Goal: Task Accomplishment & Management: Use online tool/utility

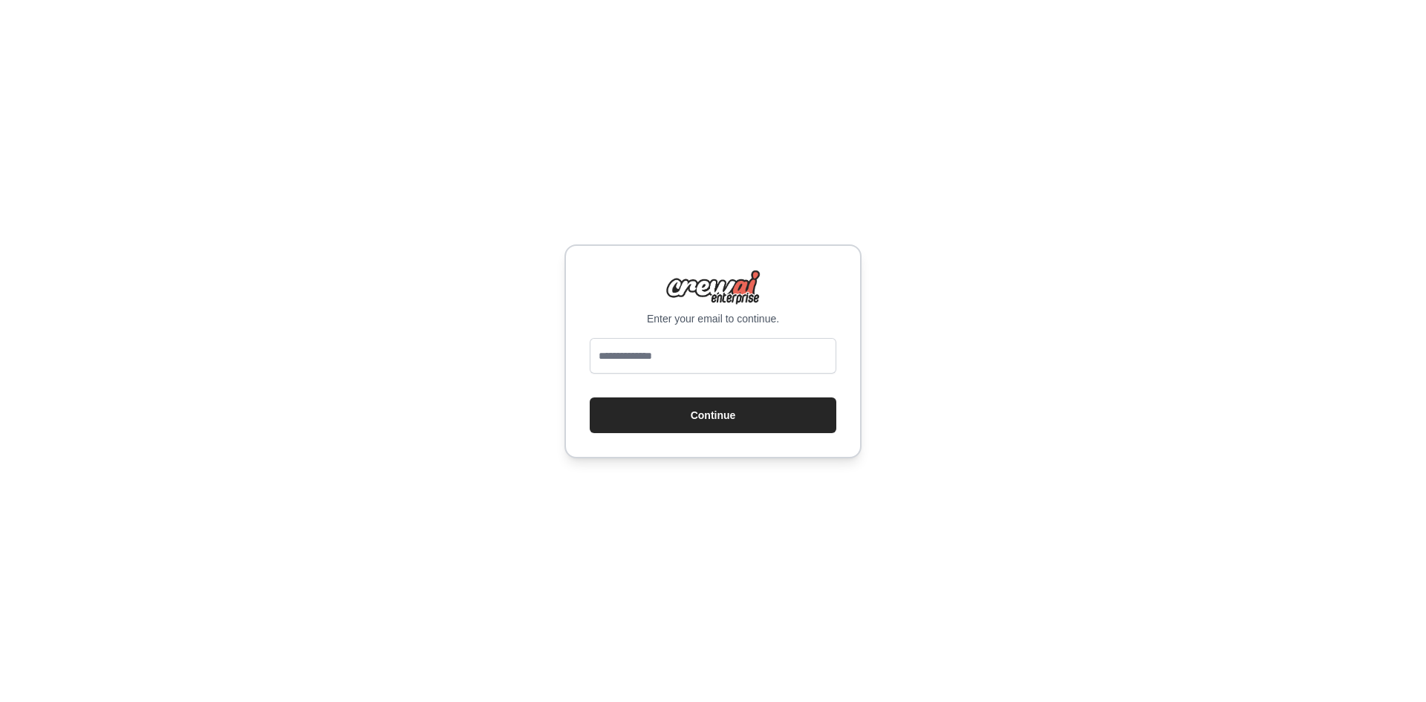
type input "**********"
click at [759, 425] on button "Continue" at bounding box center [713, 415] width 247 height 36
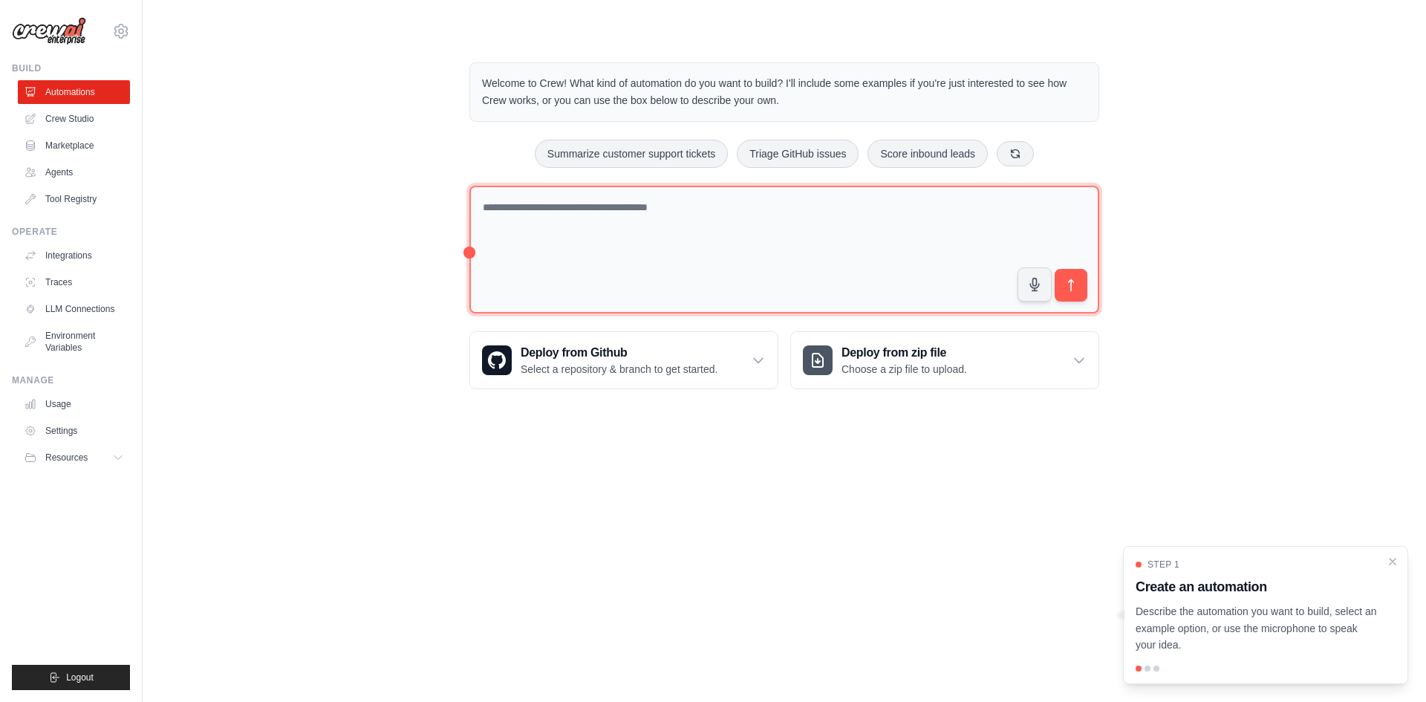
click at [767, 218] on textarea at bounding box center [784, 250] width 630 height 129
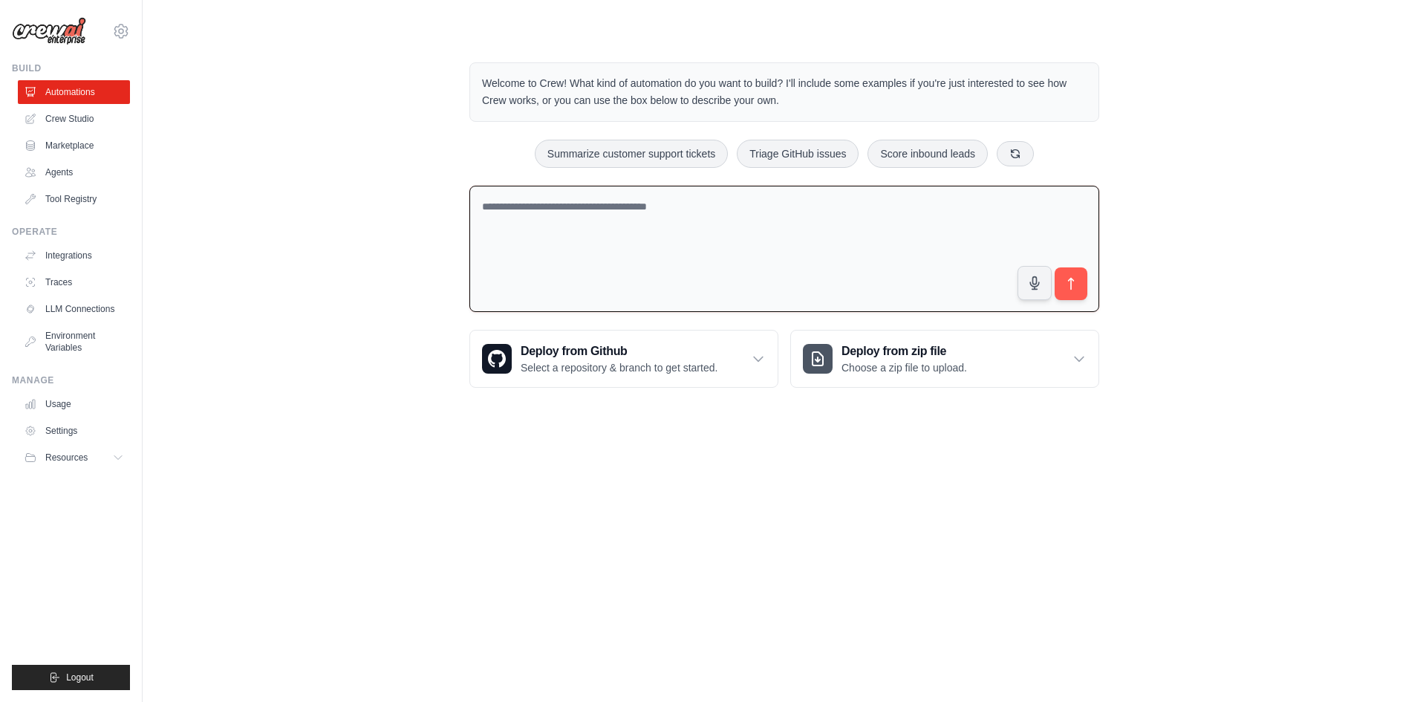
click at [377, 189] on div "Welcome to Crew! What kind of automation do you want to build? I'll include som…" at bounding box center [784, 225] width 1236 height 373
click at [633, 238] on textarea at bounding box center [784, 249] width 630 height 127
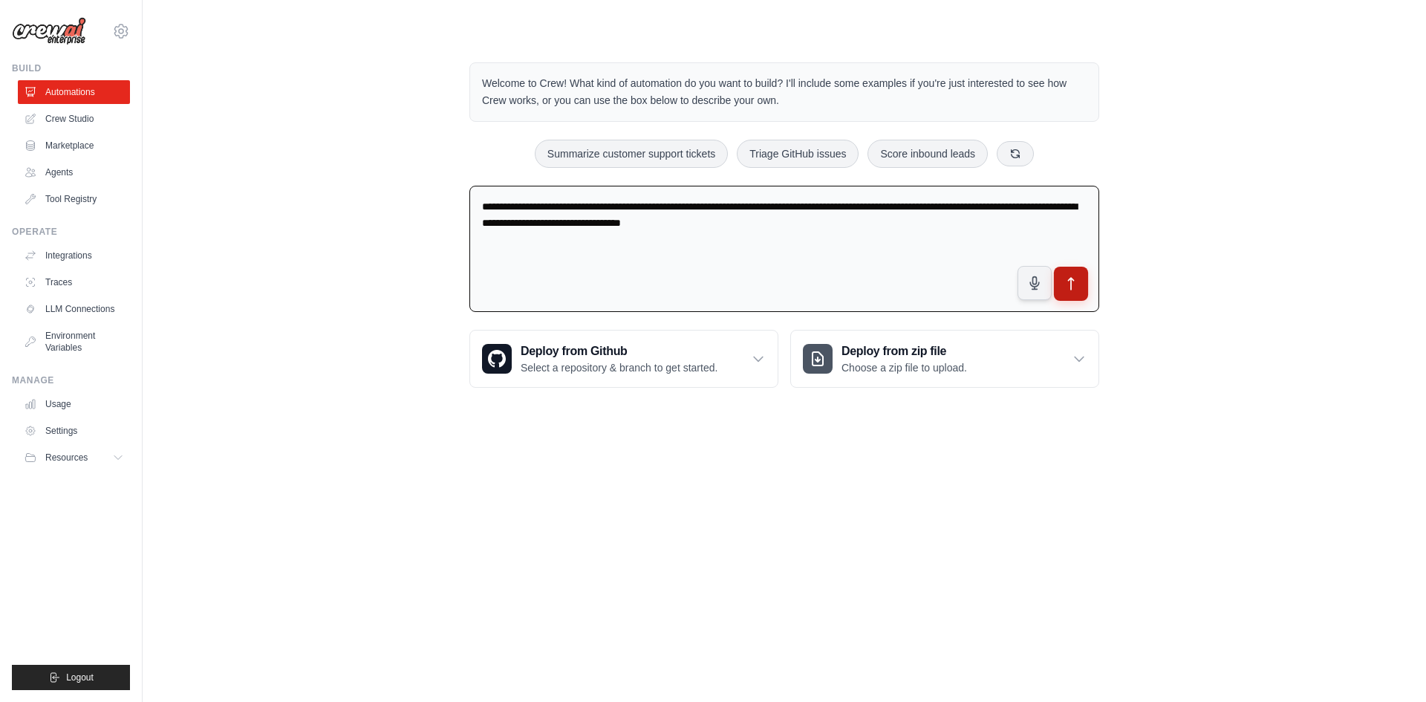
type textarea "**********"
click at [1072, 299] on button "submit" at bounding box center [1071, 284] width 34 height 34
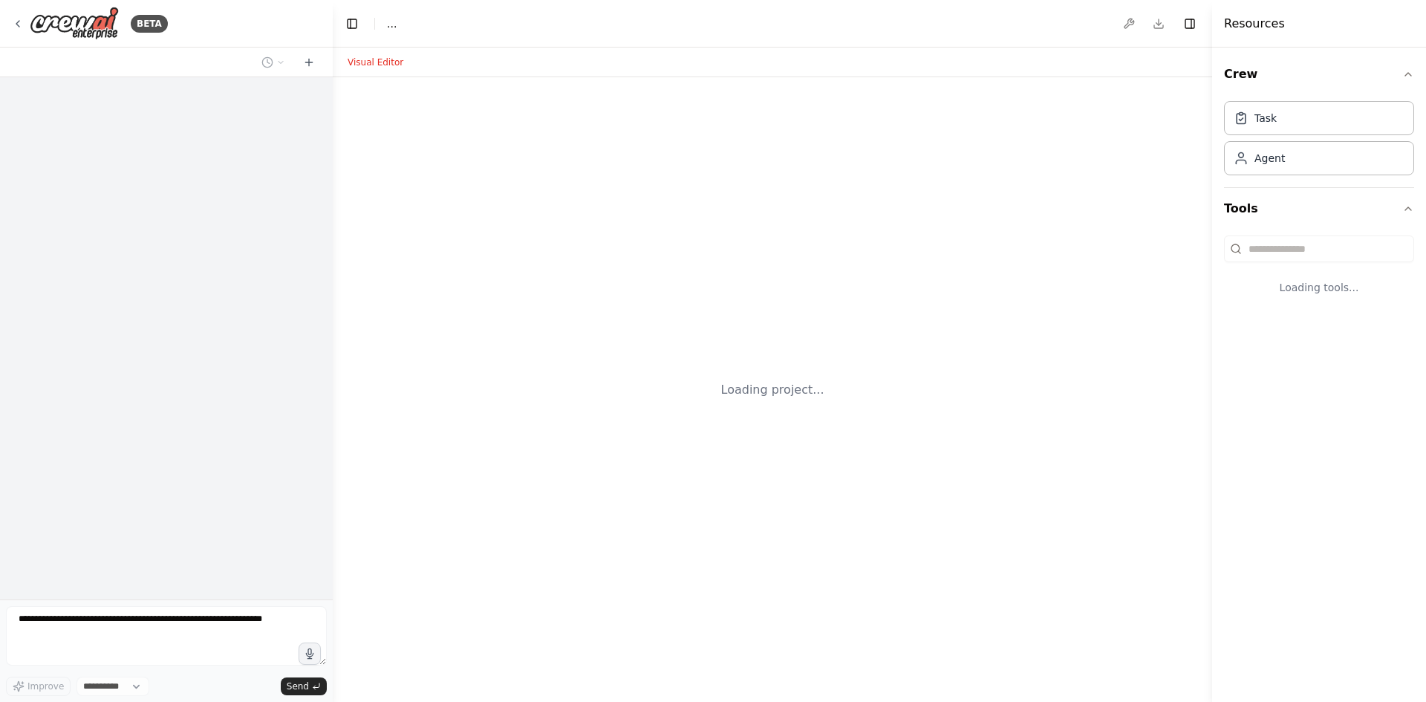
select select "****"
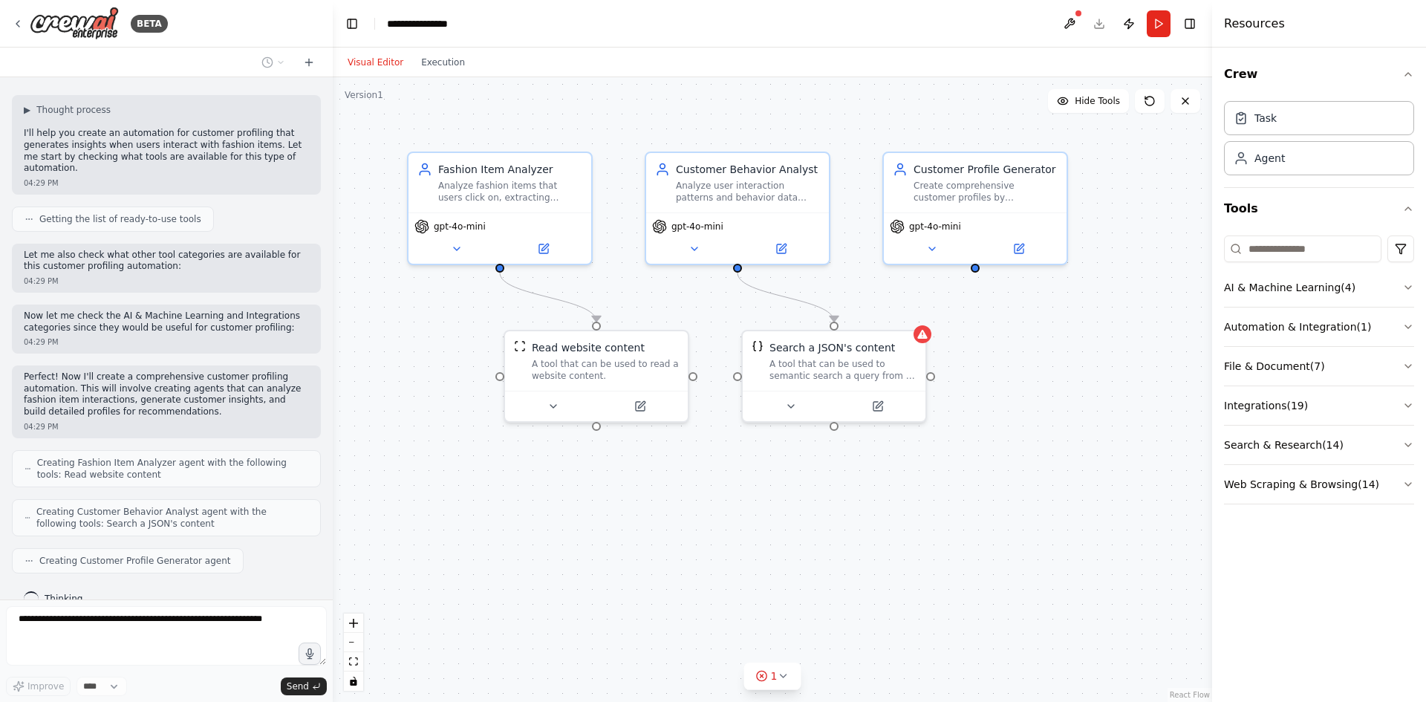
scroll to position [127, 0]
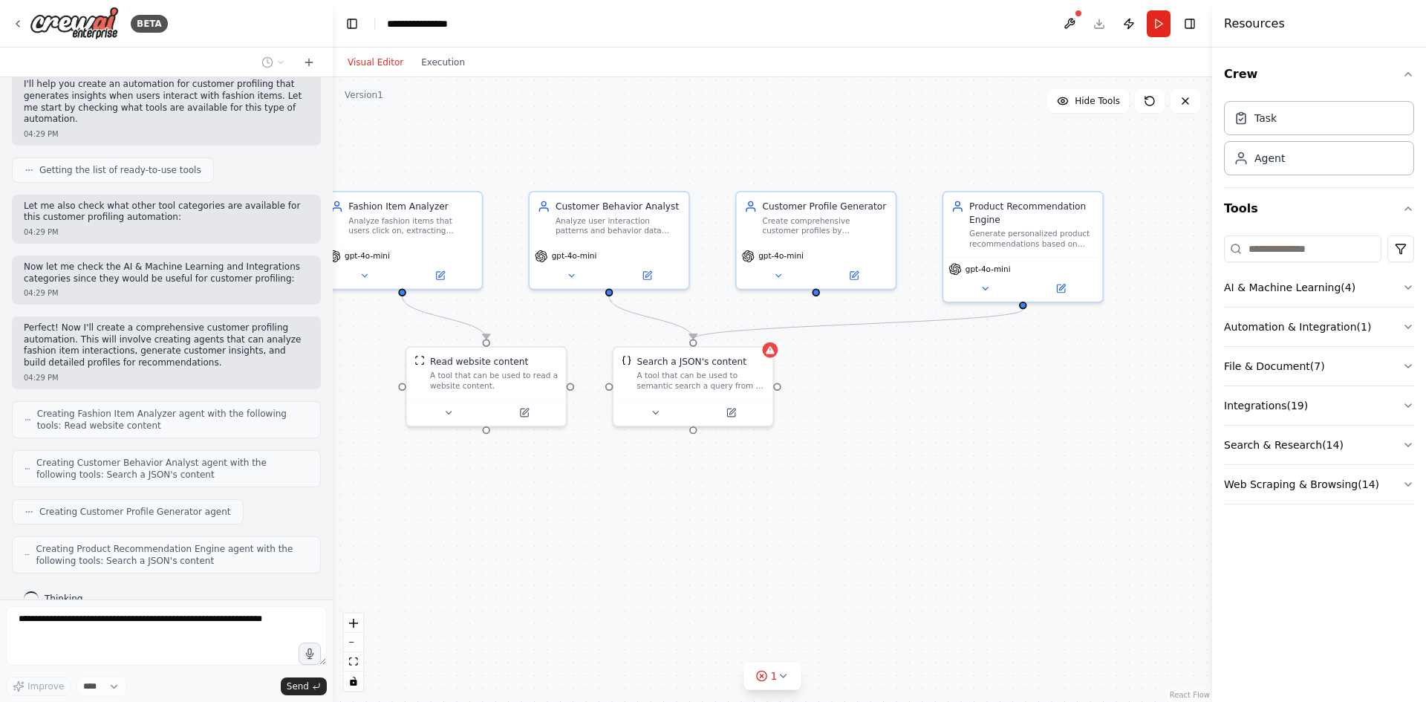
drag, startPoint x: 1016, startPoint y: 436, endPoint x: 871, endPoint y: 432, distance: 144.9
click at [871, 432] on div ".deletable-edge-delete-btn { width: 20px; height: 20px; border: 0px solid #ffff…" at bounding box center [773, 389] width 880 height 625
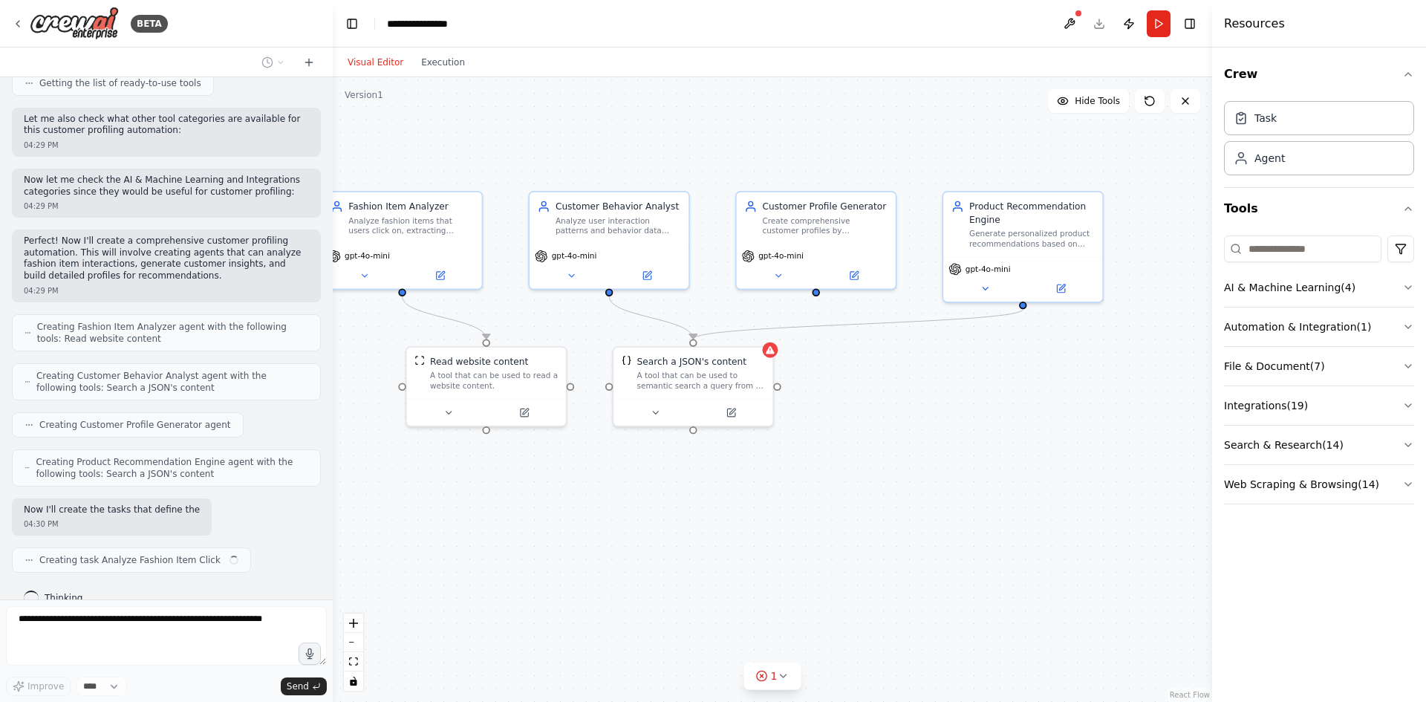
scroll to position [226, 0]
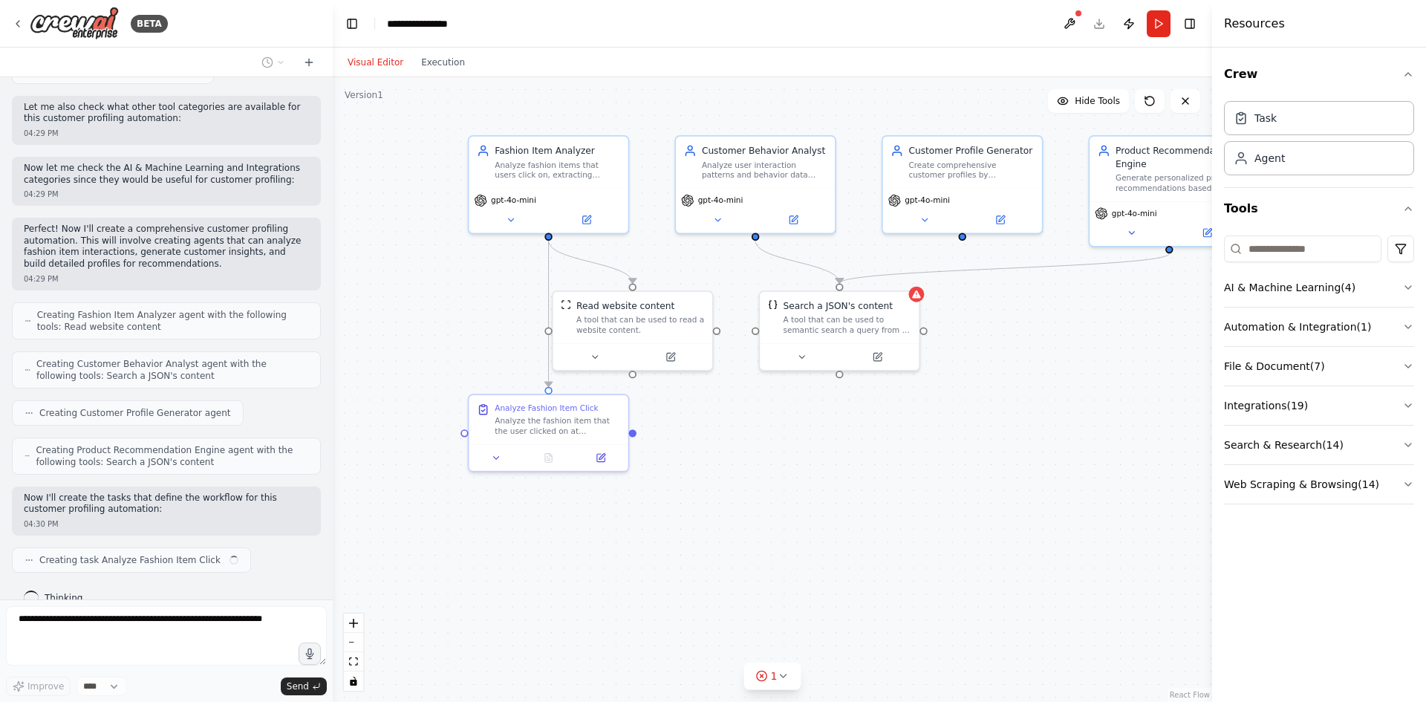
drag, startPoint x: 860, startPoint y: 477, endPoint x: 1007, endPoint y: 421, distance: 156.6
click at [1007, 421] on div ".deletable-edge-delete-btn { width: 20px; height: 20px; border: 0px solid #ffff…" at bounding box center [773, 389] width 880 height 625
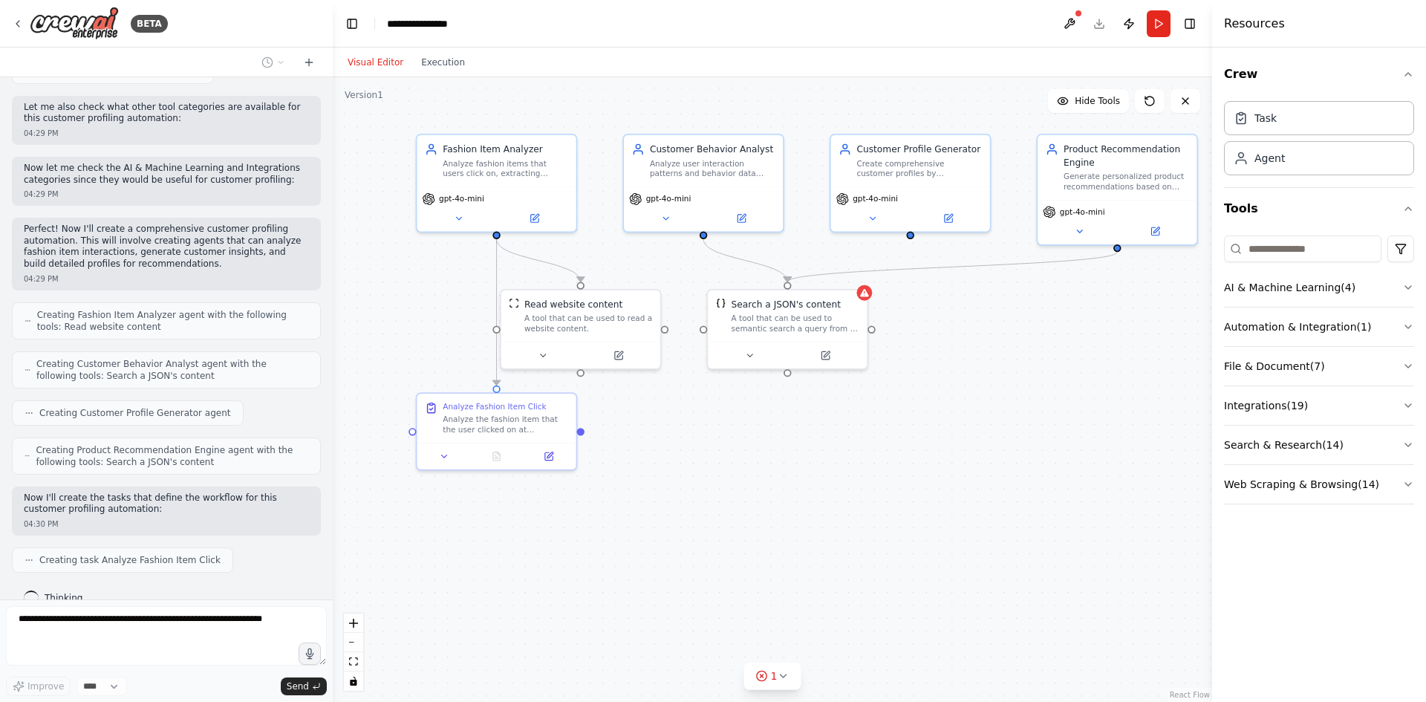
drag, startPoint x: 1104, startPoint y: 311, endPoint x: 1014, endPoint y: 307, distance: 90.0
click at [1014, 307] on div ".deletable-edge-delete-btn { width: 20px; height: 20px; border: 0px solid #ffff…" at bounding box center [773, 389] width 880 height 625
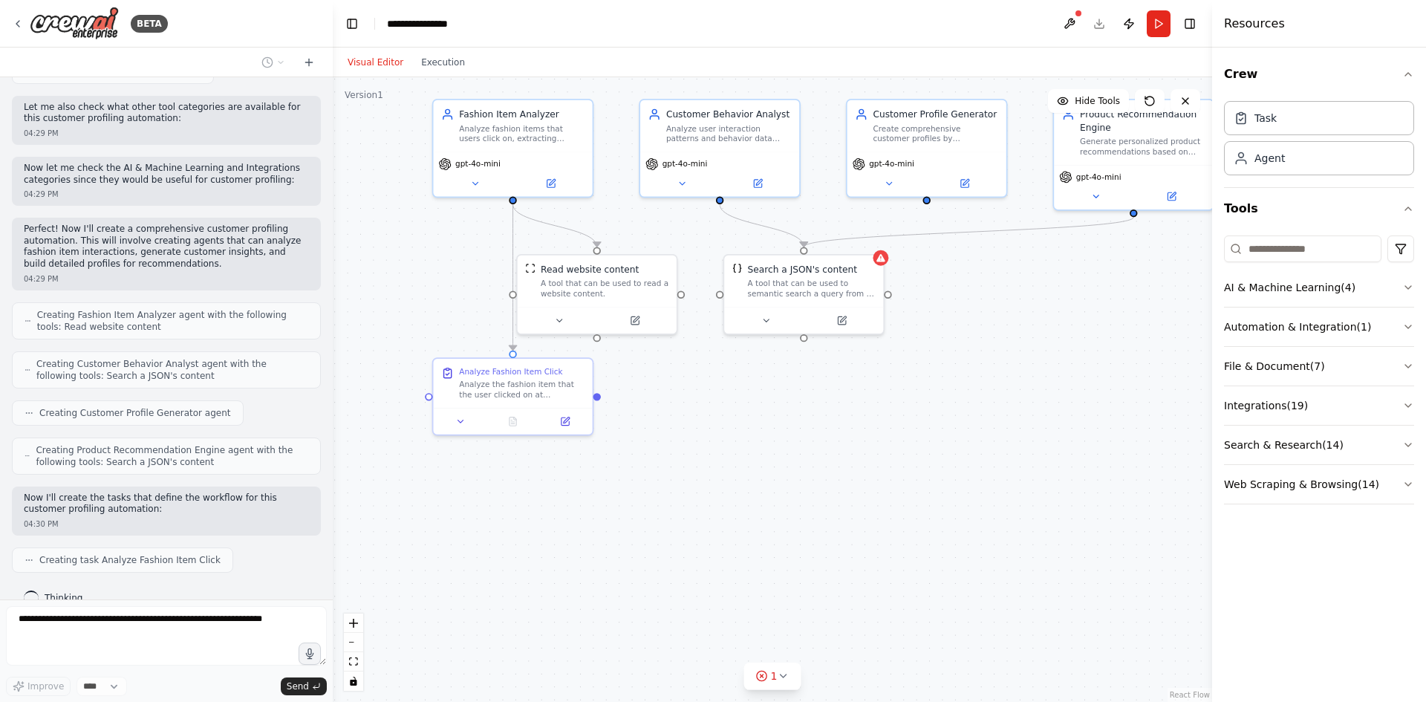
drag, startPoint x: 900, startPoint y: 459, endPoint x: 954, endPoint y: 426, distance: 63.3
click at [954, 426] on div ".deletable-edge-delete-btn { width: 20px; height: 20px; border: 0px solid #ffff…" at bounding box center [773, 389] width 880 height 625
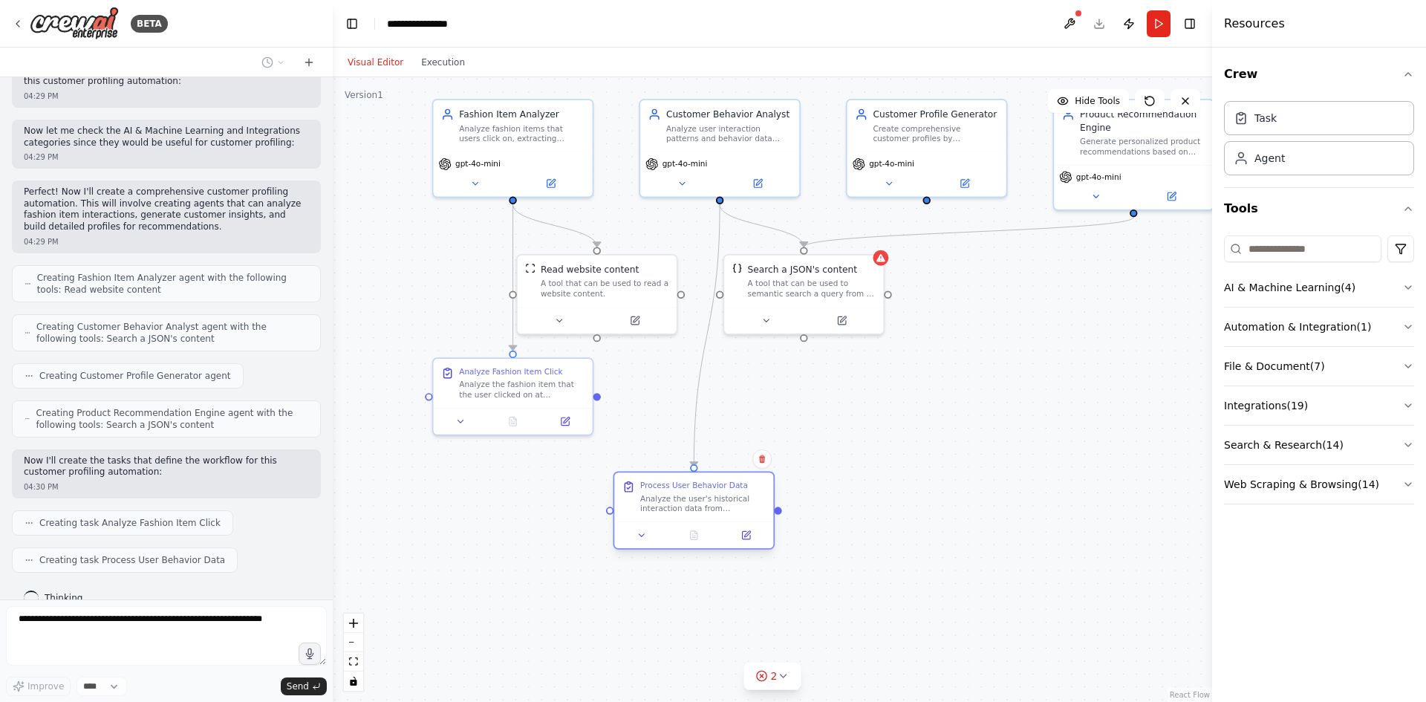
scroll to position [300, 0]
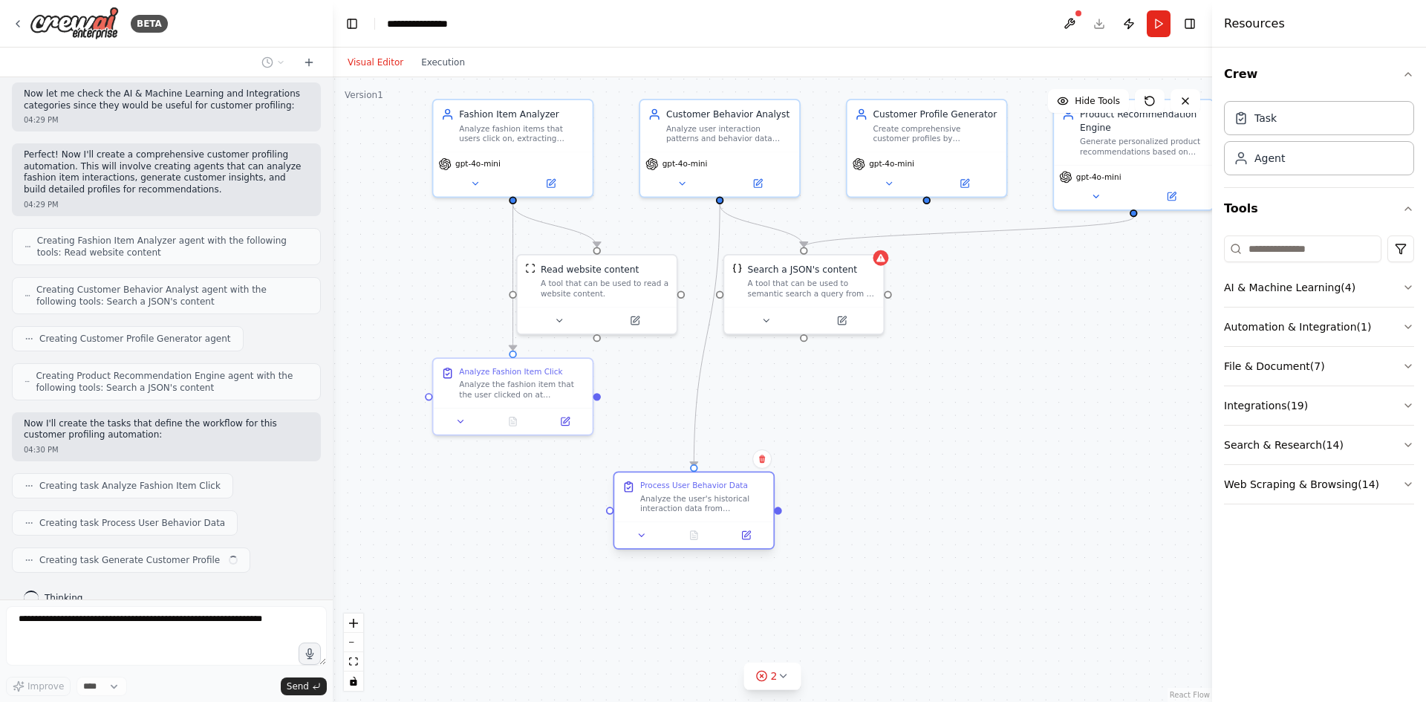
drag, startPoint x: 544, startPoint y: 510, endPoint x: 720, endPoint y: 513, distance: 176.1
click at [720, 513] on div ".deletable-edge-delete-btn { width: 20px; height: 20px; border: 0px solid #ffff…" at bounding box center [773, 389] width 880 height 625
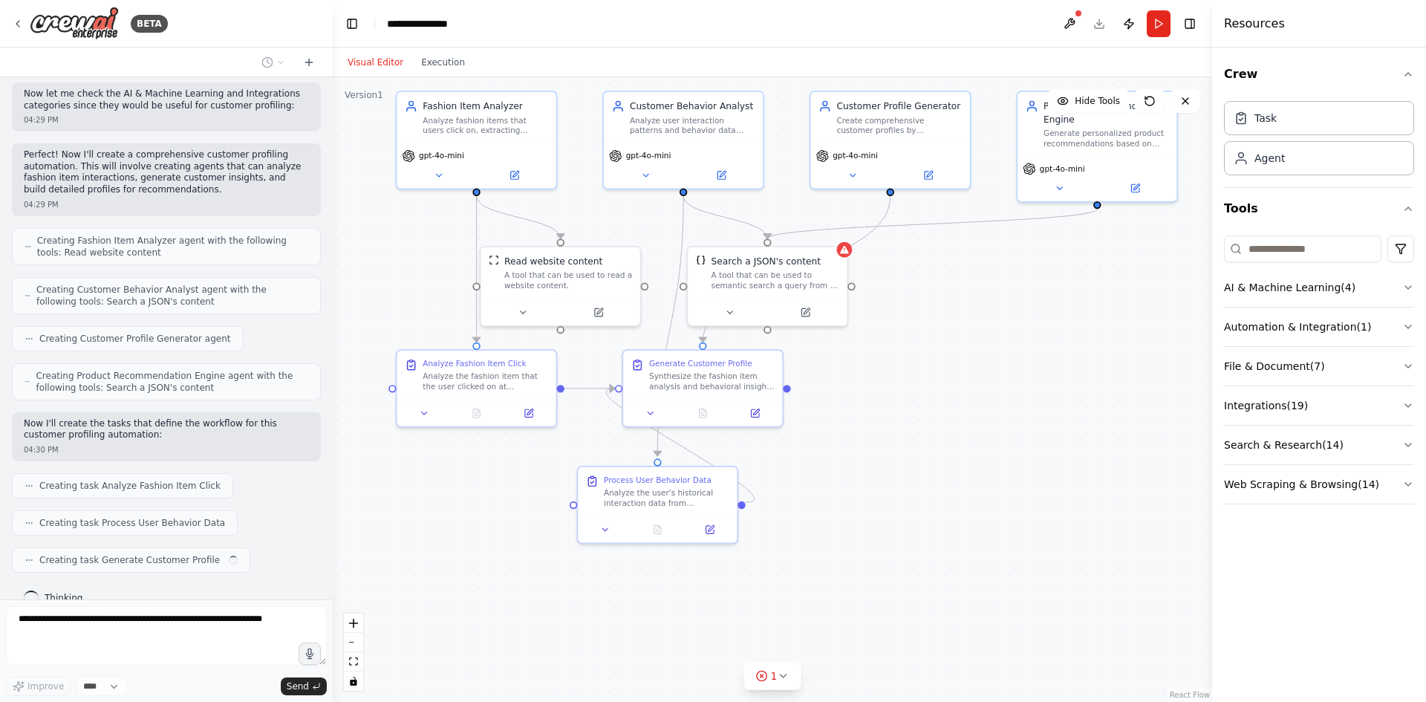
drag, startPoint x: 899, startPoint y: 483, endPoint x: 855, endPoint y: 472, distance: 45.2
click at [855, 472] on div ".deletable-edge-delete-btn { width: 20px; height: 20px; border: 0px solid #ffff…" at bounding box center [773, 389] width 880 height 625
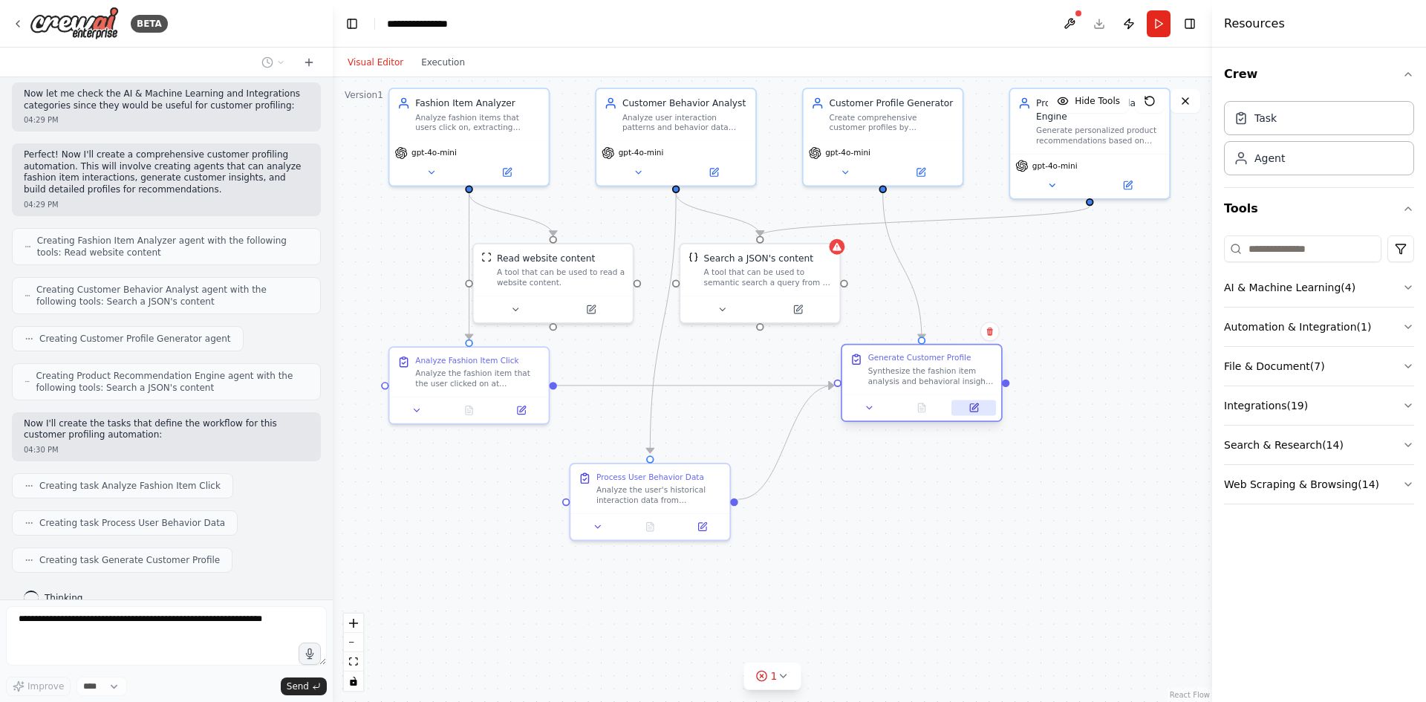
drag, startPoint x: 758, startPoint y: 417, endPoint x: 989, endPoint y: 415, distance: 231.8
click at [989, 415] on div at bounding box center [921, 407] width 159 height 27
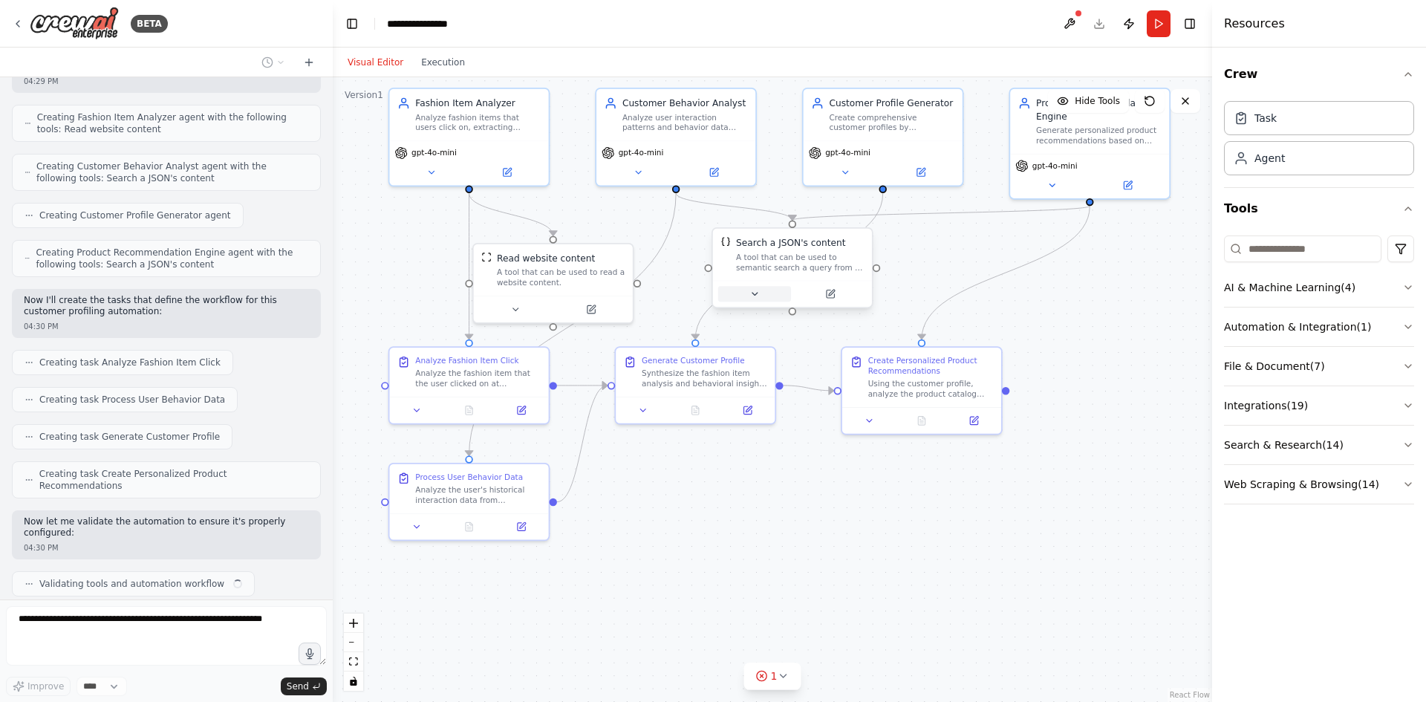
scroll to position [435, 0]
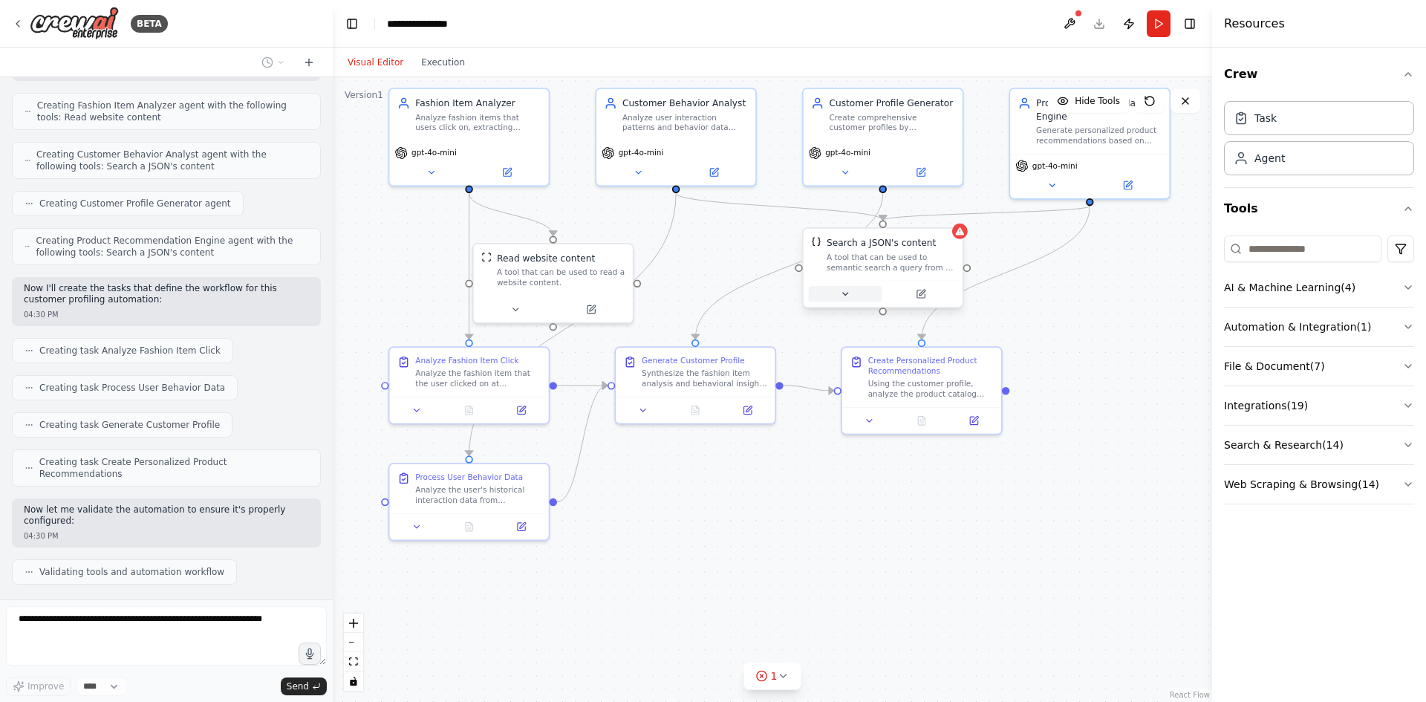
drag, startPoint x: 753, startPoint y: 304, endPoint x: 879, endPoint y: 291, distance: 126.2
click at [879, 291] on button at bounding box center [845, 294] width 73 height 16
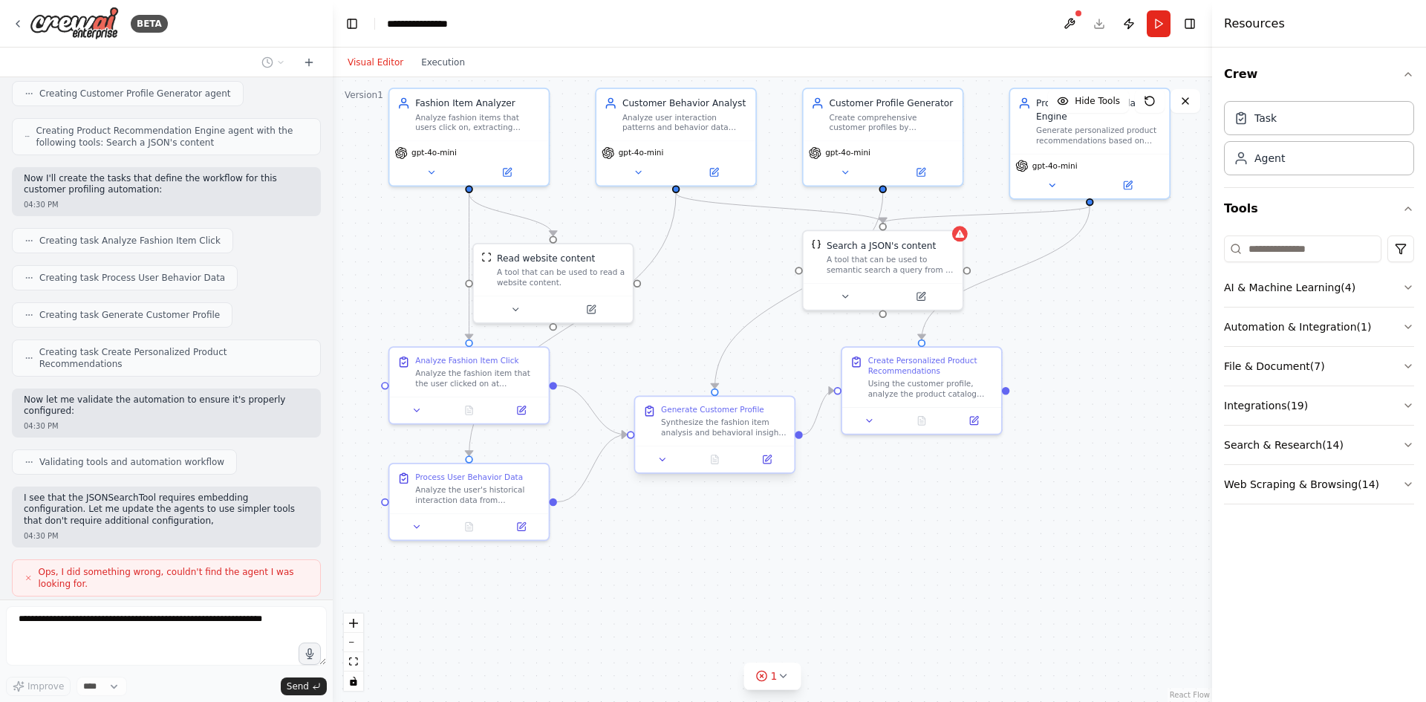
scroll to position [556, 0]
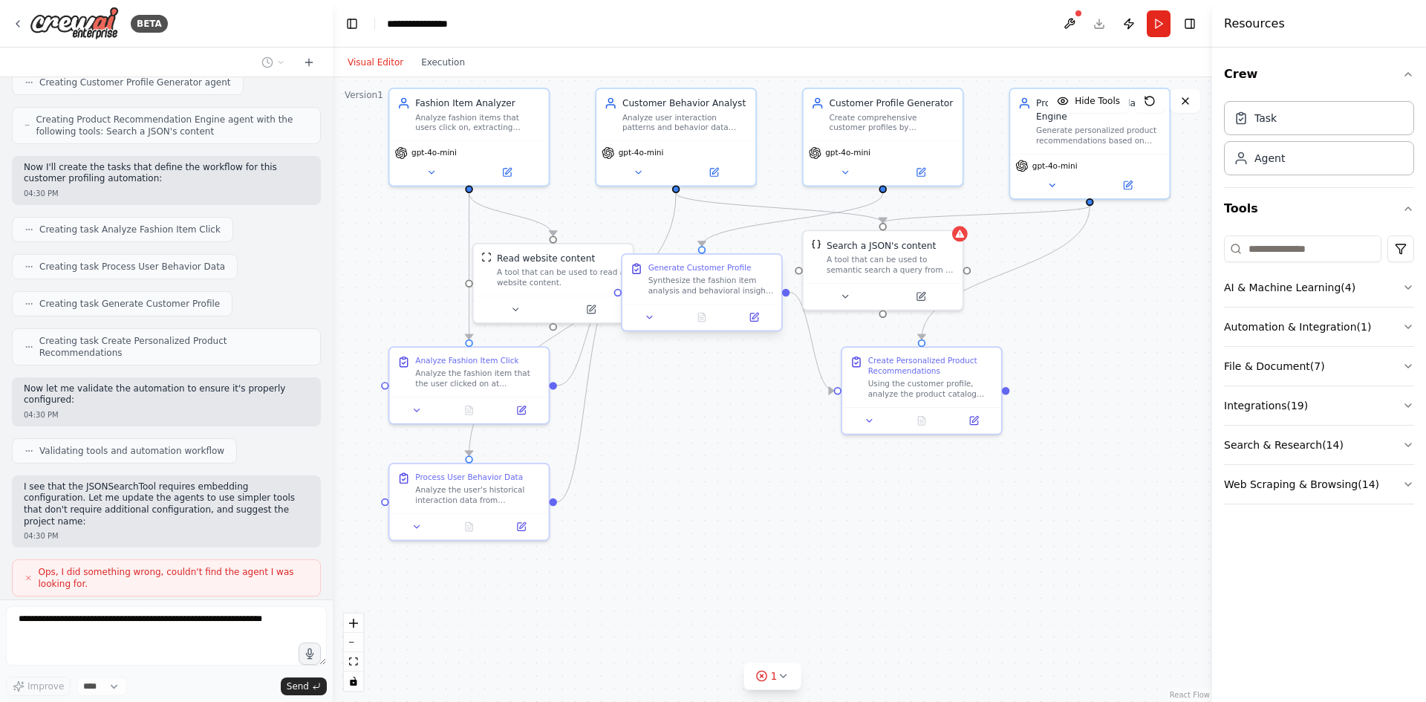
drag, startPoint x: 718, startPoint y: 388, endPoint x: 722, endPoint y: 292, distance: 95.9
click at [722, 292] on div "Generate Customer Profile Synthesize the fashion item analysis and behavioral i…" at bounding box center [701, 279] width 159 height 49
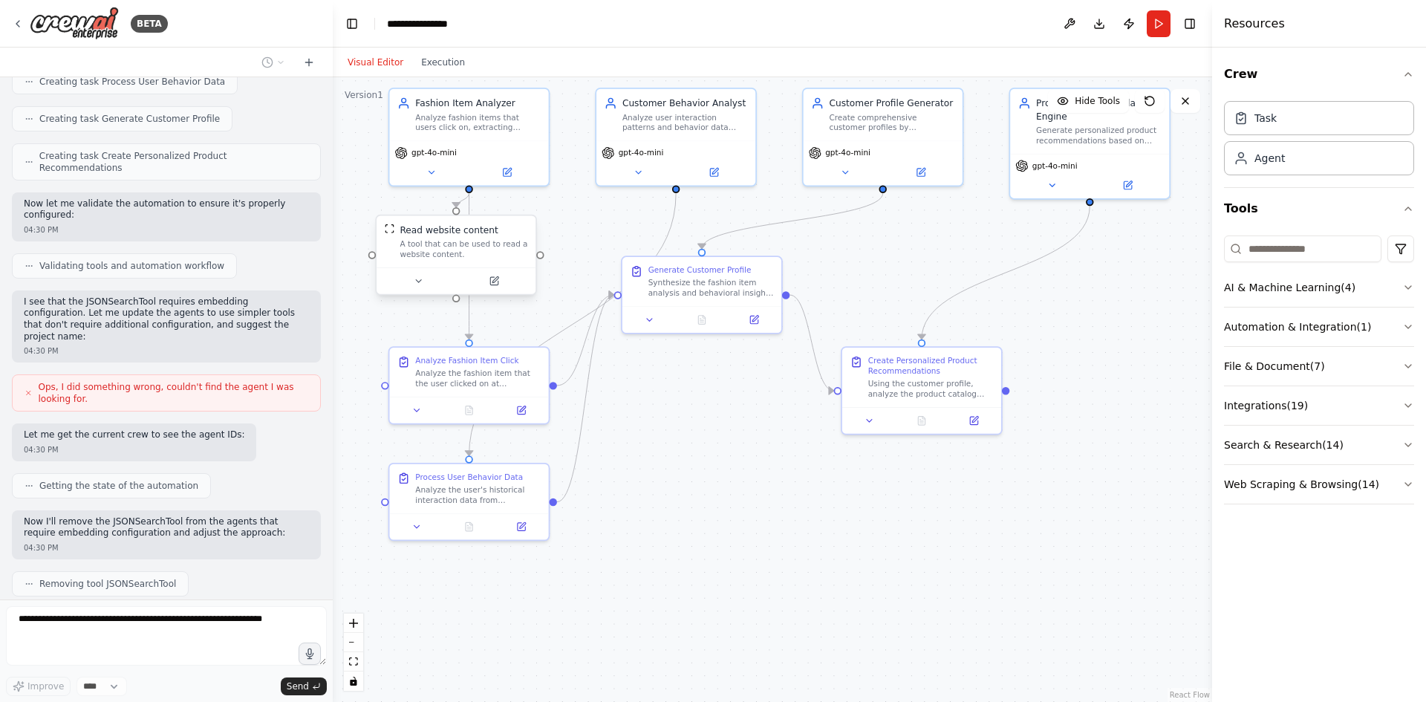
scroll to position [828, 0]
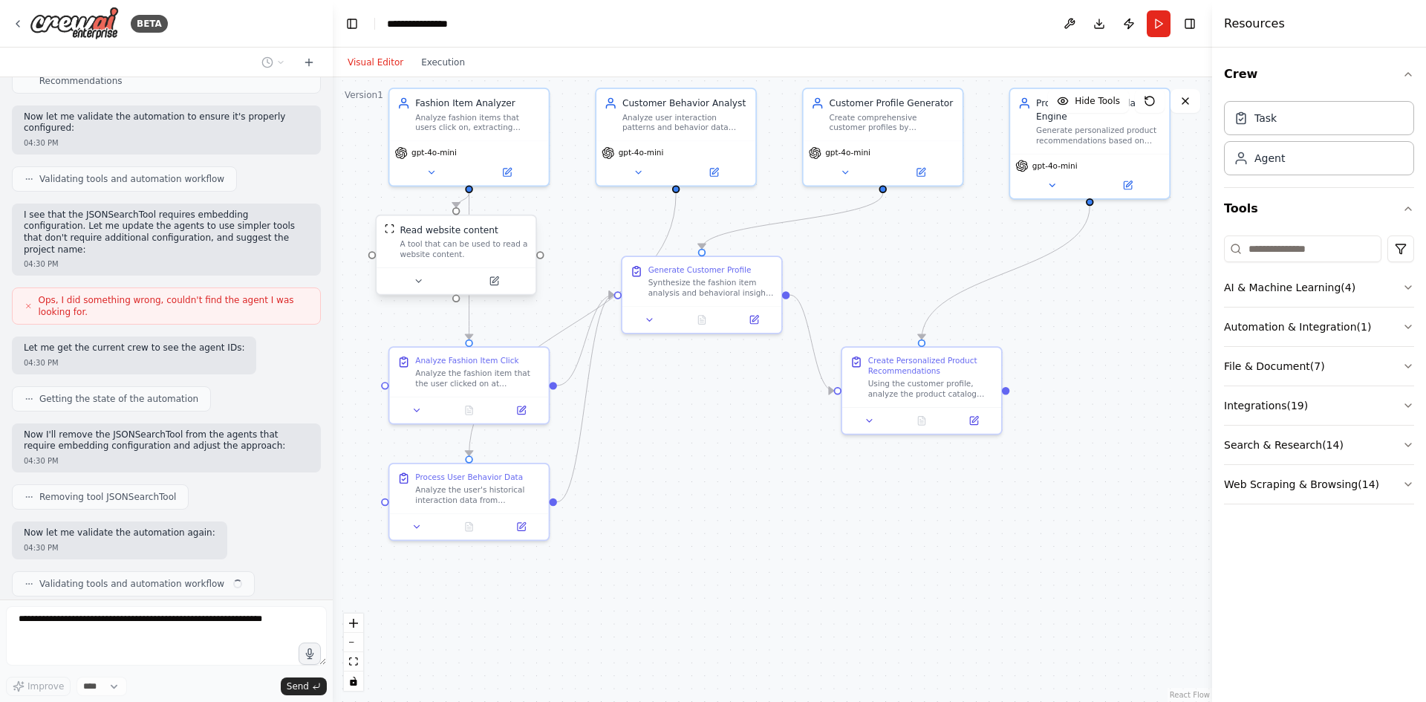
drag, startPoint x: 589, startPoint y: 295, endPoint x: 493, endPoint y: 270, distance: 99.1
click at [493, 270] on div at bounding box center [456, 280] width 159 height 27
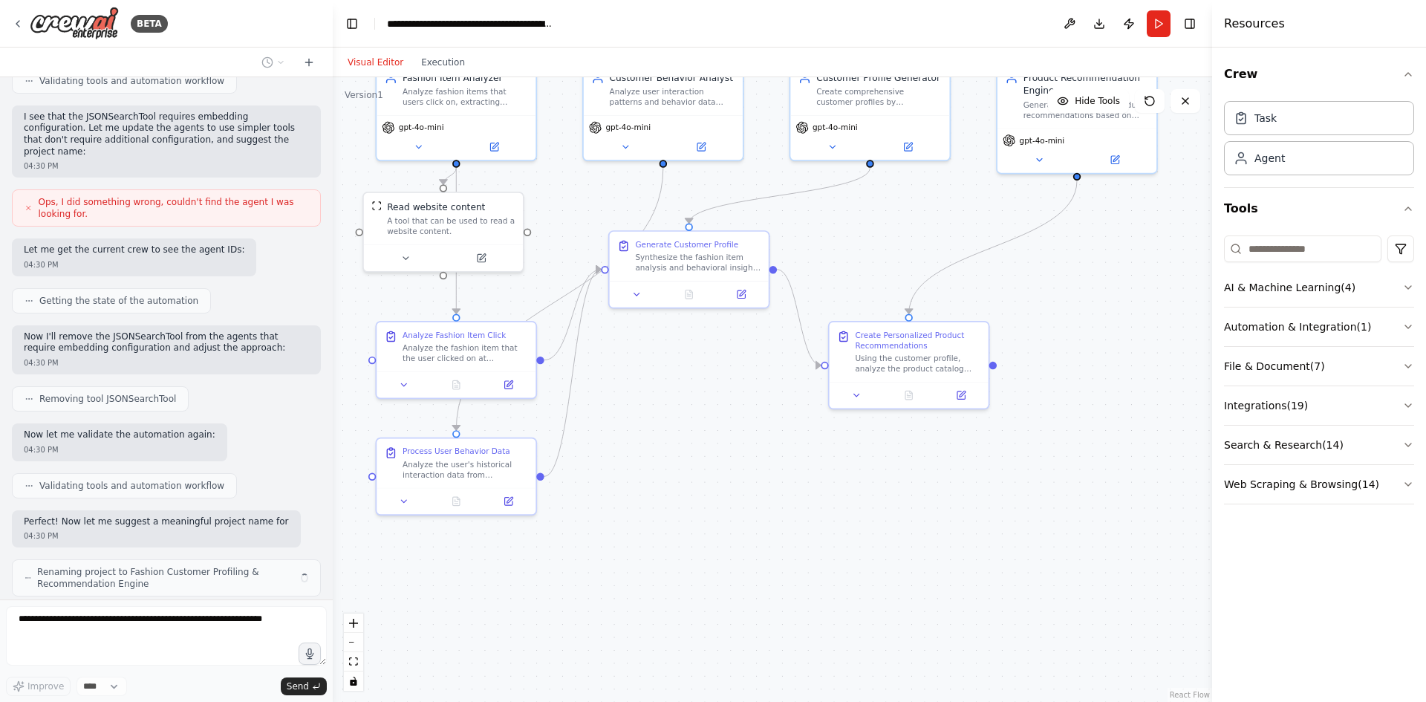
scroll to position [938, 0]
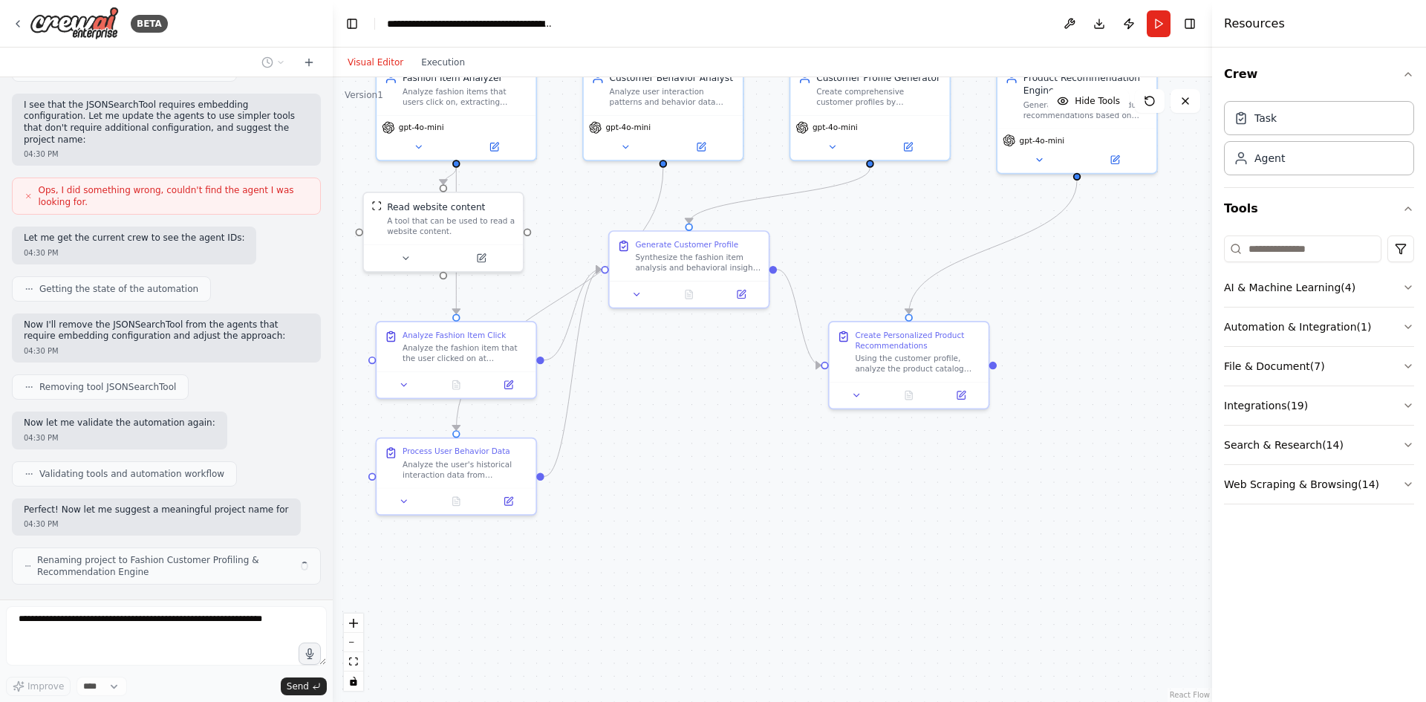
drag, startPoint x: 732, startPoint y: 377, endPoint x: 756, endPoint y: 423, distance: 51.2
drag, startPoint x: 756, startPoint y: 423, endPoint x: 710, endPoint y: 447, distance: 52.2
click at [710, 447] on div ".deletable-edge-delete-btn { width: 20px; height: 20px; border: 0px solid #ffff…" at bounding box center [773, 389] width 880 height 625
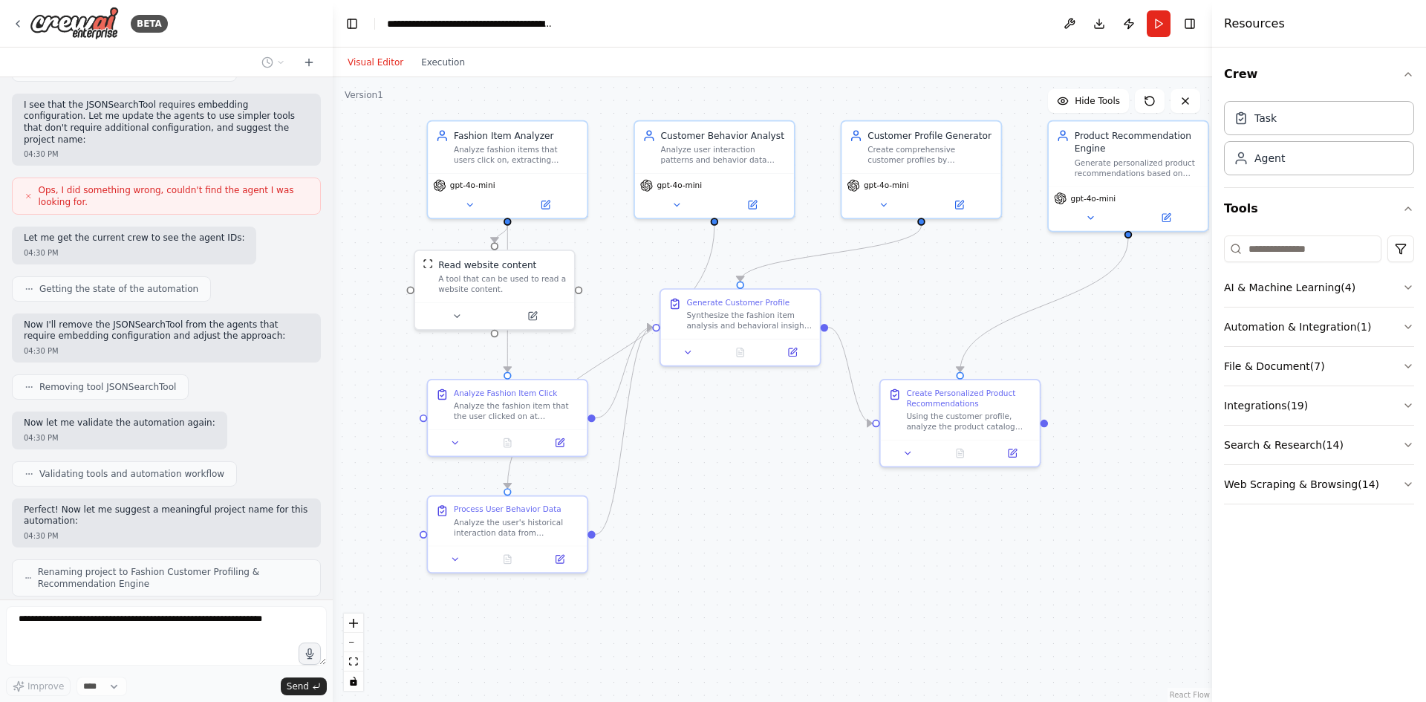
drag, startPoint x: 710, startPoint y: 447, endPoint x: 761, endPoint y: 505, distance: 77.4
click at [761, 505] on div ".deletable-edge-delete-btn { width: 20px; height: 20px; border: 0px solid #ffff…" at bounding box center [773, 389] width 880 height 625
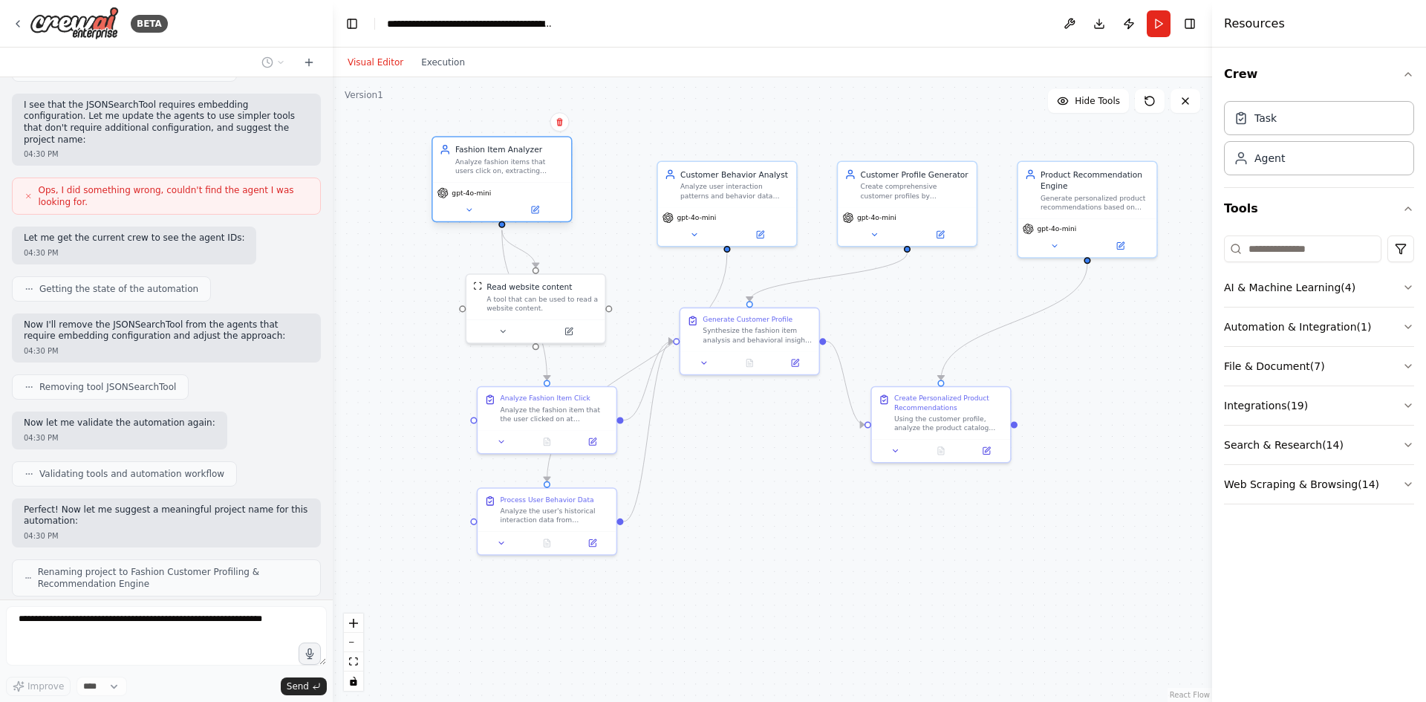
drag, startPoint x: 572, startPoint y: 218, endPoint x: 527, endPoint y: 190, distance: 53.0
click at [527, 190] on div "gpt-4o-mini" at bounding box center [502, 192] width 129 height 11
drag, startPoint x: 526, startPoint y: 201, endPoint x: 477, endPoint y: 182, distance: 52.7
click at [477, 182] on div "gpt-4o-mini" at bounding box center [457, 179] width 138 height 39
drag, startPoint x: 529, startPoint y: 308, endPoint x: 559, endPoint y: 258, distance: 58.3
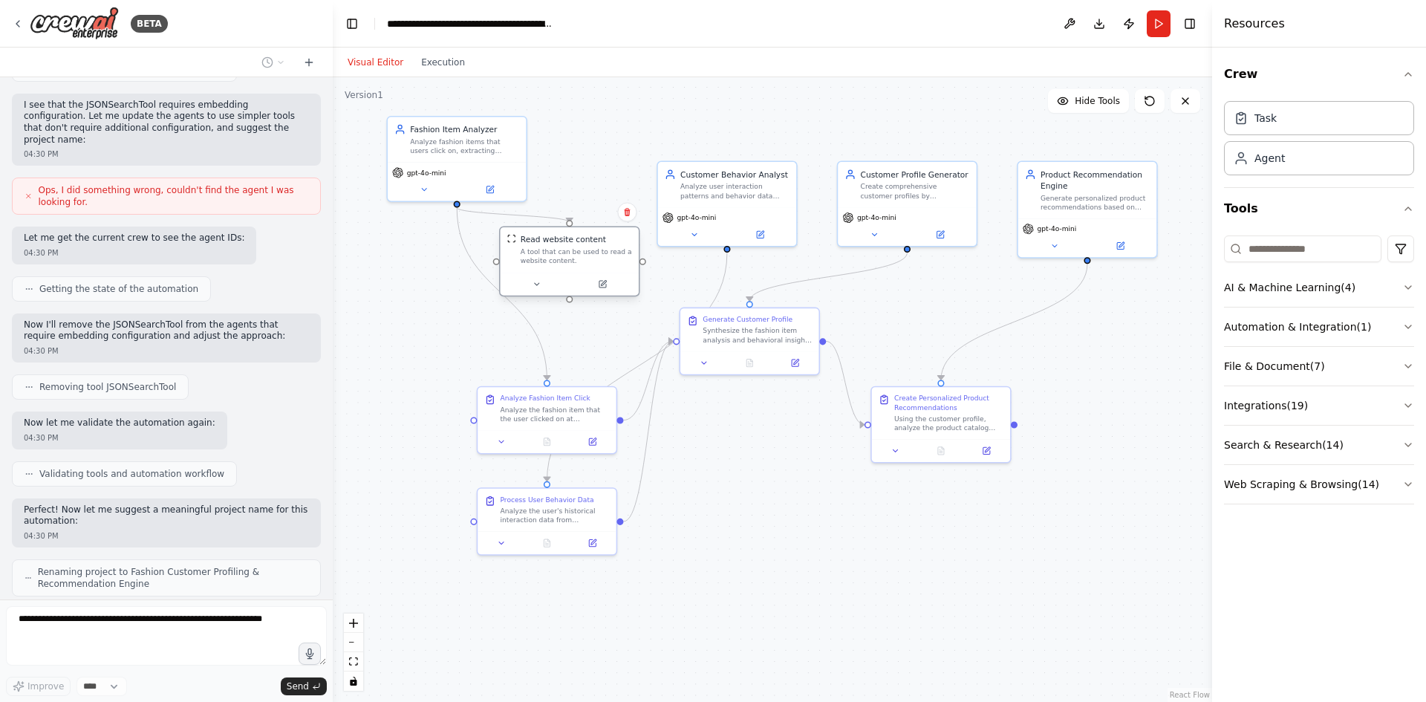
click at [559, 258] on div "A tool that can be used to read a website content." at bounding box center [576, 256] width 111 height 18
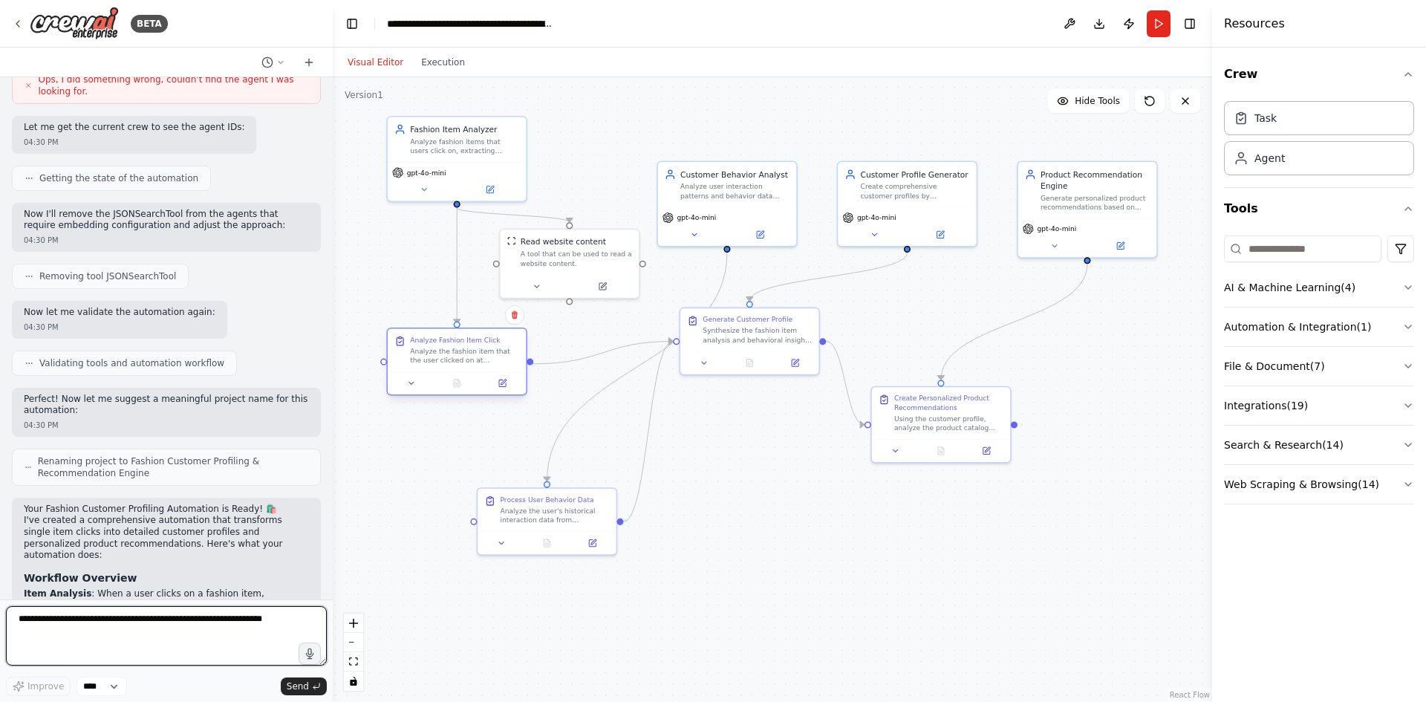
drag, startPoint x: 551, startPoint y: 412, endPoint x: 462, endPoint y: 359, distance: 104.0
click at [462, 359] on div "Analyze the fashion item that the user clicked on at {item_url}. Extract compre…" at bounding box center [464, 356] width 109 height 18
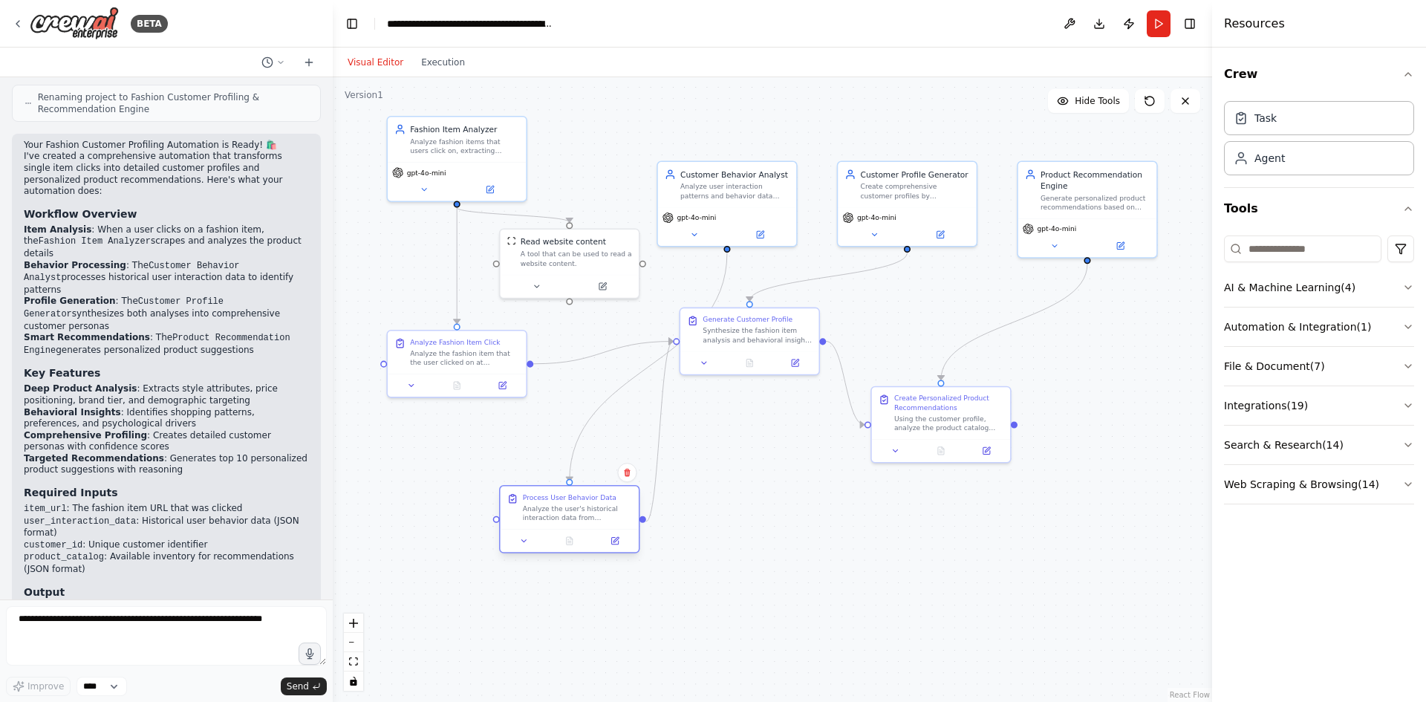
scroll to position [1425, 0]
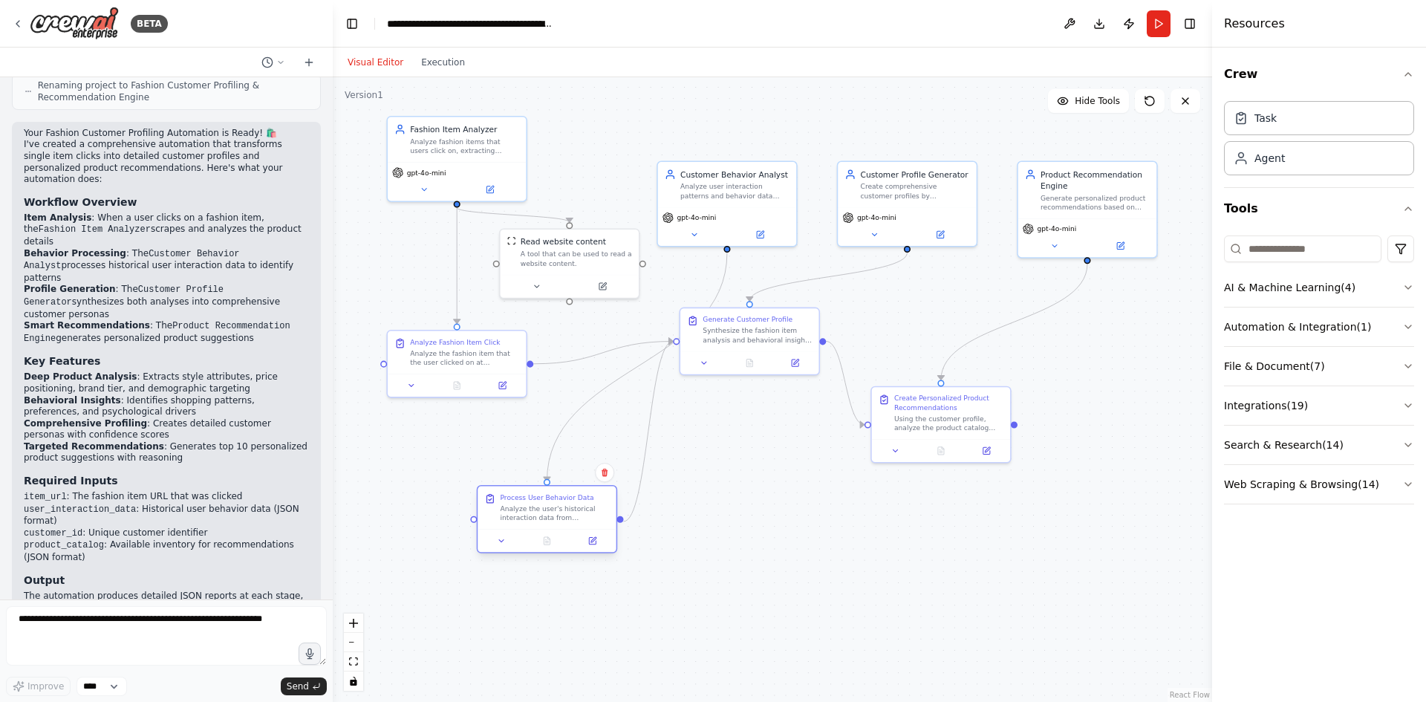
click at [588, 533] on div at bounding box center [547, 540] width 138 height 23
click at [748, 412] on div at bounding box center [761, 405] width 138 height 23
click at [750, 432] on div "Generate Customer Profile Synthesize the fashion item analysis and behavioral i…" at bounding box center [761, 397] width 140 height 68
drag, startPoint x: 736, startPoint y: 442, endPoint x: 705, endPoint y: 481, distance: 50.2
click at [705, 481] on div ".deletable-edge-delete-btn { width: 20px; height: 20px; border: 0px solid #ffff…" at bounding box center [773, 389] width 880 height 625
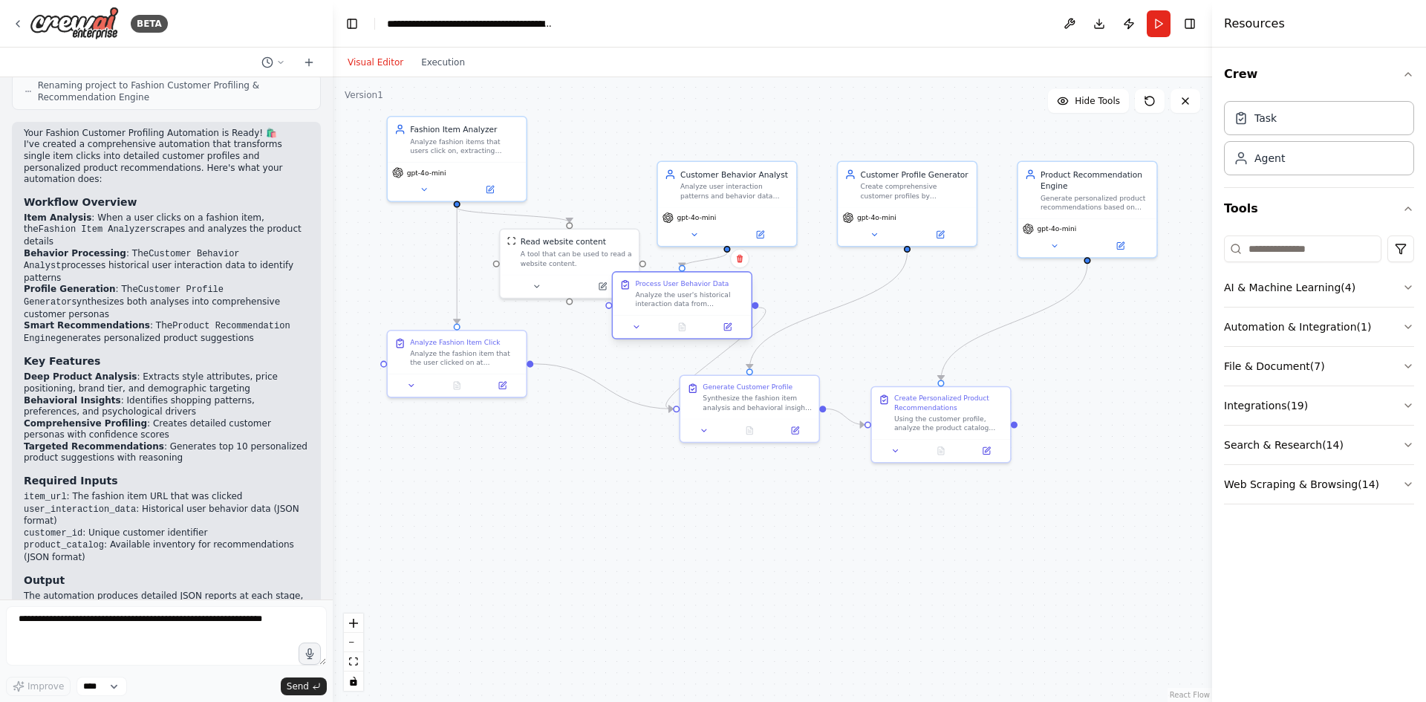
drag, startPoint x: 559, startPoint y: 516, endPoint x: 695, endPoint y: 296, distance: 258.1
click at [695, 296] on div "Analyze the user's historical interaction data from {user_interaction_data} to …" at bounding box center [689, 299] width 109 height 18
click at [730, 533] on div ".deletable-edge-delete-btn { width: 20px; height: 20px; border: 0px solid #ffff…" at bounding box center [773, 389] width 880 height 625
drag, startPoint x: 736, startPoint y: 417, endPoint x: 754, endPoint y: 552, distance: 136.4
click at [754, 552] on div at bounding box center [772, 551] width 138 height 23
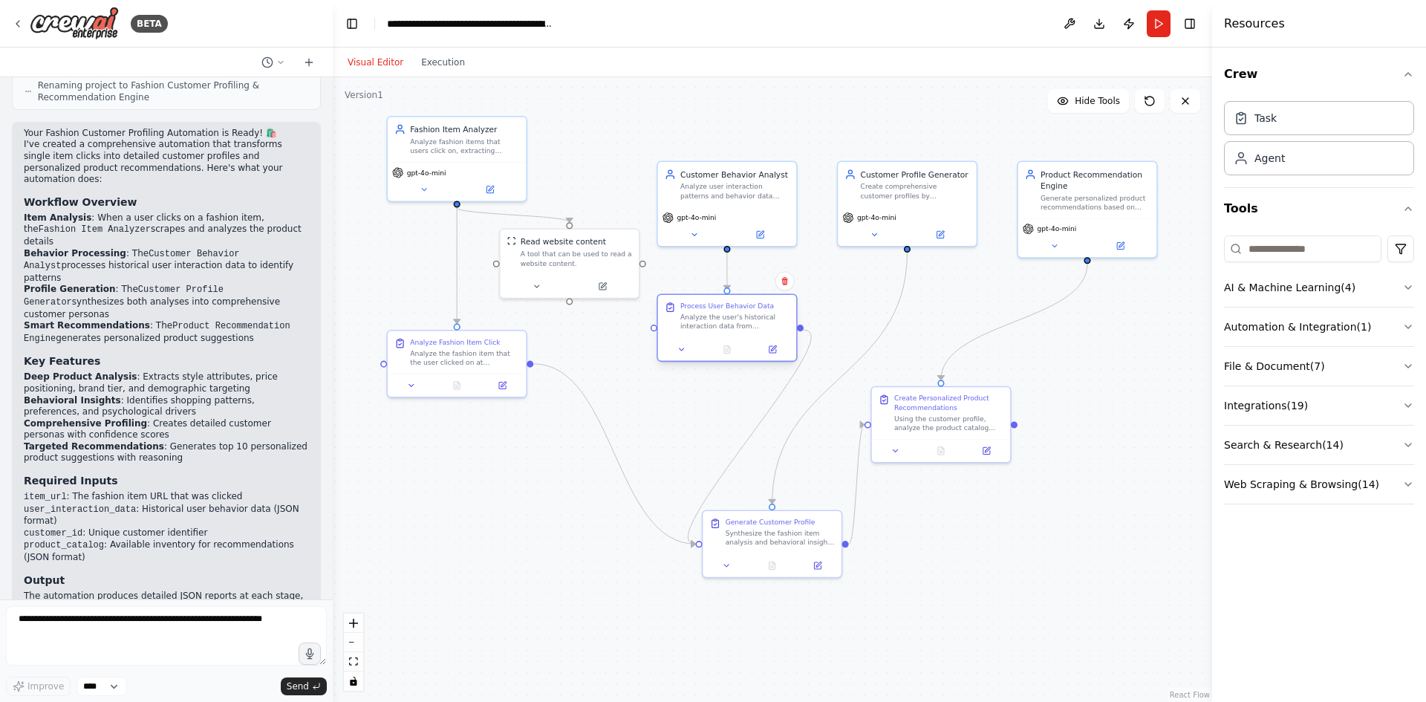
drag, startPoint x: 686, startPoint y: 313, endPoint x: 732, endPoint y: 334, distance: 50.9
click at [732, 334] on div "Process User Behavior Data Analyze the user's historical interaction data from …" at bounding box center [727, 316] width 138 height 43
drag, startPoint x: 915, startPoint y: 420, endPoint x: 1061, endPoint y: 424, distance: 145.6
click at [1061, 424] on div "Using the customer profile, analyze the product catalog from {product_catalog} …" at bounding box center [1095, 421] width 109 height 18
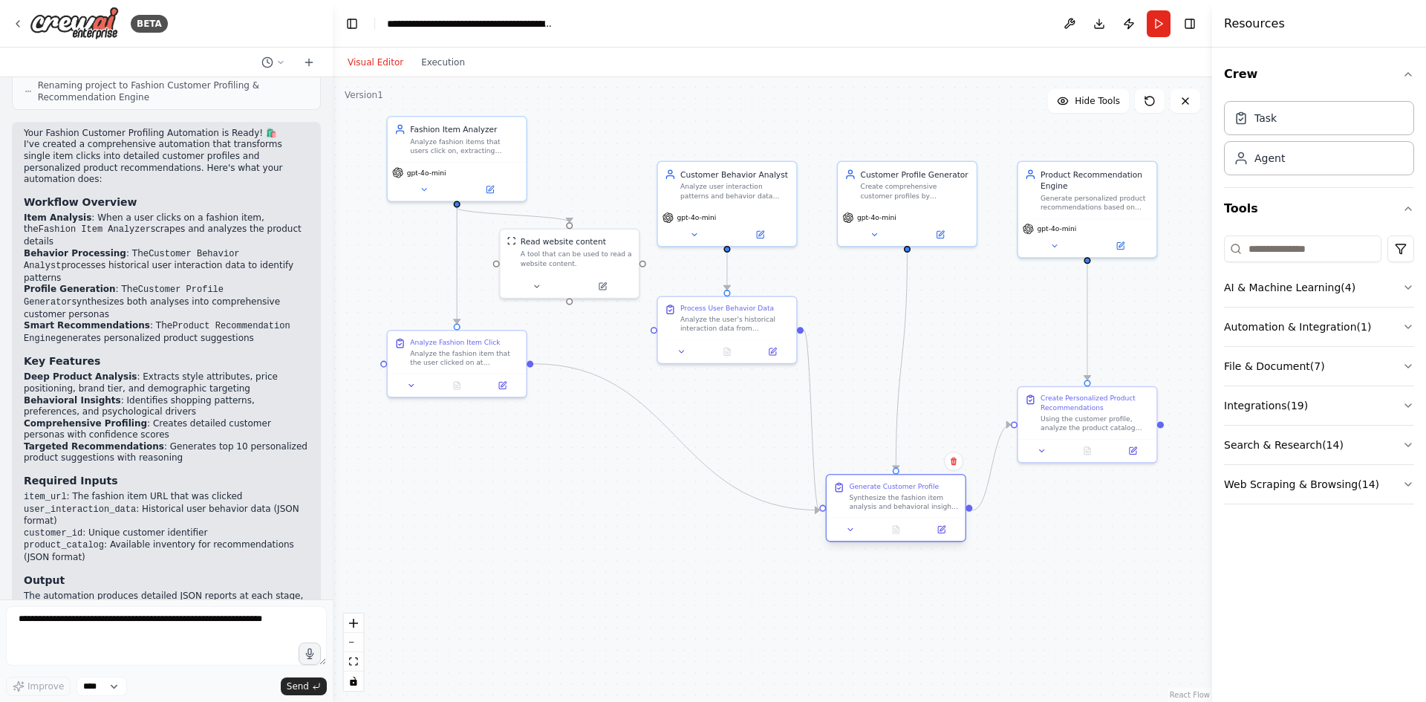
drag, startPoint x: 790, startPoint y: 549, endPoint x: 917, endPoint y: 512, distance: 132.3
click at [917, 512] on div "Generate Customer Profile Synthesize the fashion item analysis and behavioral i…" at bounding box center [896, 496] width 138 height 43
click at [803, 366] on div ".deletable-edge-delete-btn { width: 20px; height: 20px; border: 0px solid #ffff…" at bounding box center [773, 389] width 880 height 625
drag, startPoint x: 750, startPoint y: 341, endPoint x: 766, endPoint y: 360, distance: 24.7
click at [766, 360] on div at bounding box center [738, 371] width 138 height 23
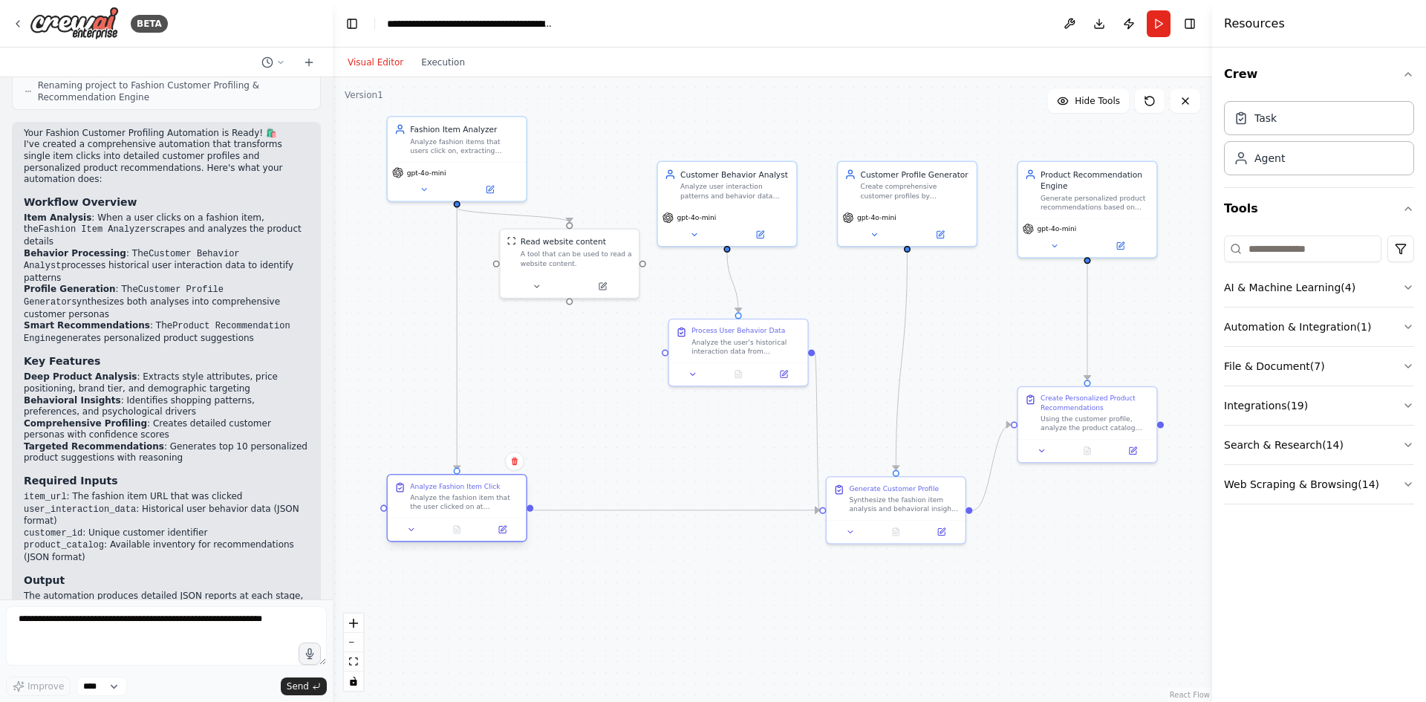
drag, startPoint x: 467, startPoint y: 363, endPoint x: 464, endPoint y: 514, distance: 151.6
click at [464, 514] on div "Analyze Fashion Item Click Analyze the fashion item that the user clicked on at…" at bounding box center [457, 496] width 138 height 43
drag, startPoint x: 580, startPoint y: 275, endPoint x: 575, endPoint y: 362, distance: 87.1
click at [575, 363] on div at bounding box center [558, 374] width 138 height 23
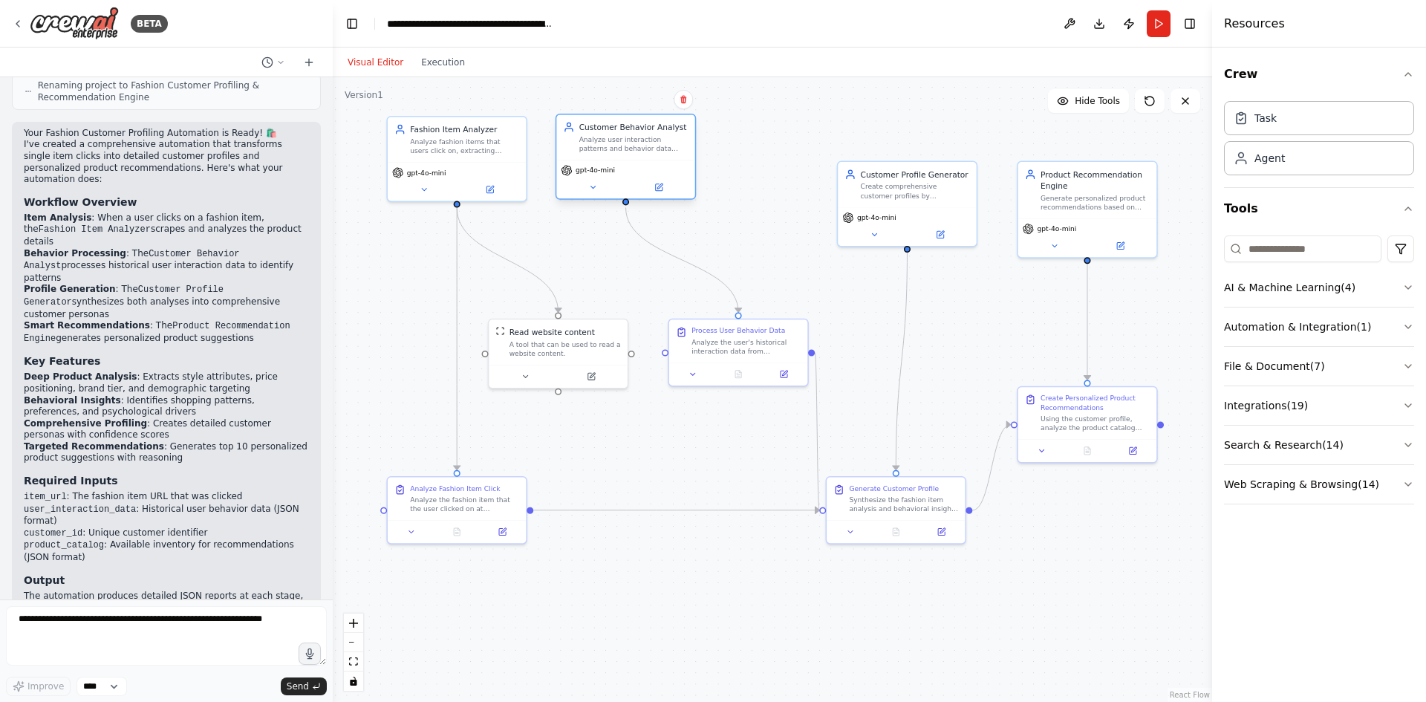
drag, startPoint x: 719, startPoint y: 221, endPoint x: 617, endPoint y: 171, distance: 114.3
click at [617, 171] on div "gpt-4o-mini" at bounding box center [625, 179] width 138 height 39
drag, startPoint x: 897, startPoint y: 217, endPoint x: 784, endPoint y: 173, distance: 121.1
click at [784, 173] on div "gpt-4o-mini" at bounding box center [794, 170] width 129 height 11
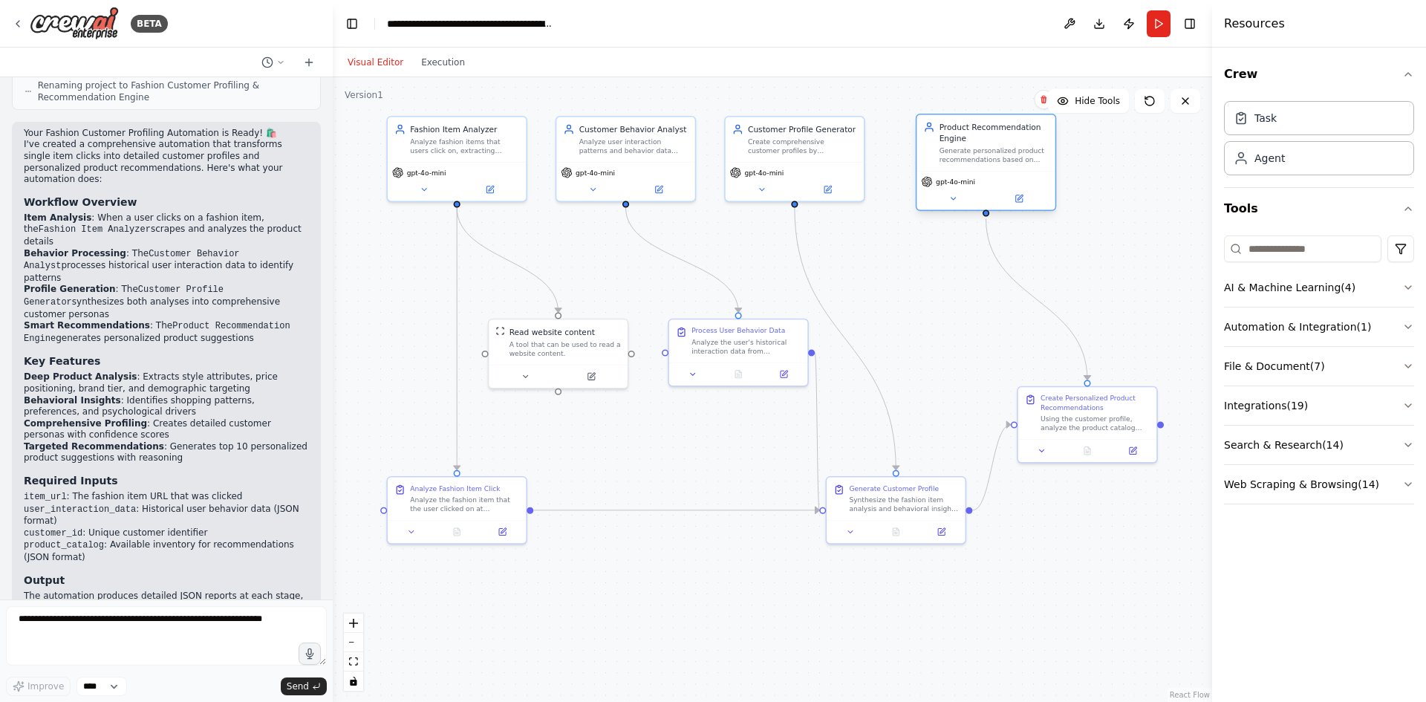
drag, startPoint x: 1076, startPoint y: 228, endPoint x: 973, endPoint y: 181, distance: 112.7
click at [973, 181] on div "gpt-4o-mini" at bounding box center [985, 181] width 129 height 11
drag, startPoint x: 1116, startPoint y: 420, endPoint x: 1070, endPoint y: 342, distance: 90.2
click at [1070, 342] on div "Using the customer profile, analyze the product catalog from {product_catalog} …" at bounding box center [1049, 342] width 109 height 18
click at [957, 178] on span "gpt-4o-mini" at bounding box center [944, 182] width 39 height 9
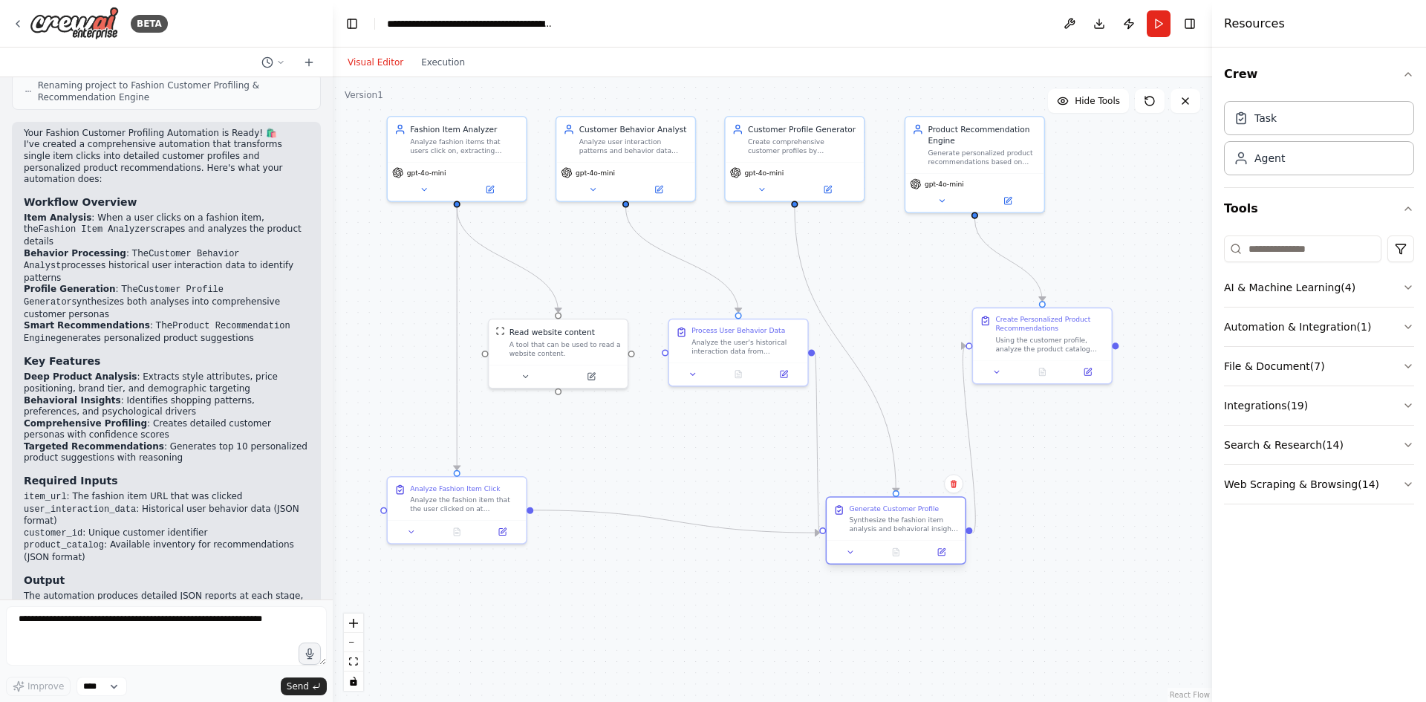
drag, startPoint x: 903, startPoint y: 495, endPoint x: 898, endPoint y: 519, distance: 24.3
click at [898, 519] on div "Synthesize the fashion item analysis and behavioral insights to create a compre…" at bounding box center [903, 525] width 109 height 18
drag, startPoint x: 1028, startPoint y: 353, endPoint x: 1036, endPoint y: 351, distance: 7.8
click at [1037, 351] on div "Create Personalized Product Recommendations Using the customer profile, analyze…" at bounding box center [1053, 332] width 138 height 52
drag, startPoint x: 898, startPoint y: 385, endPoint x: 891, endPoint y: 323, distance: 62.1
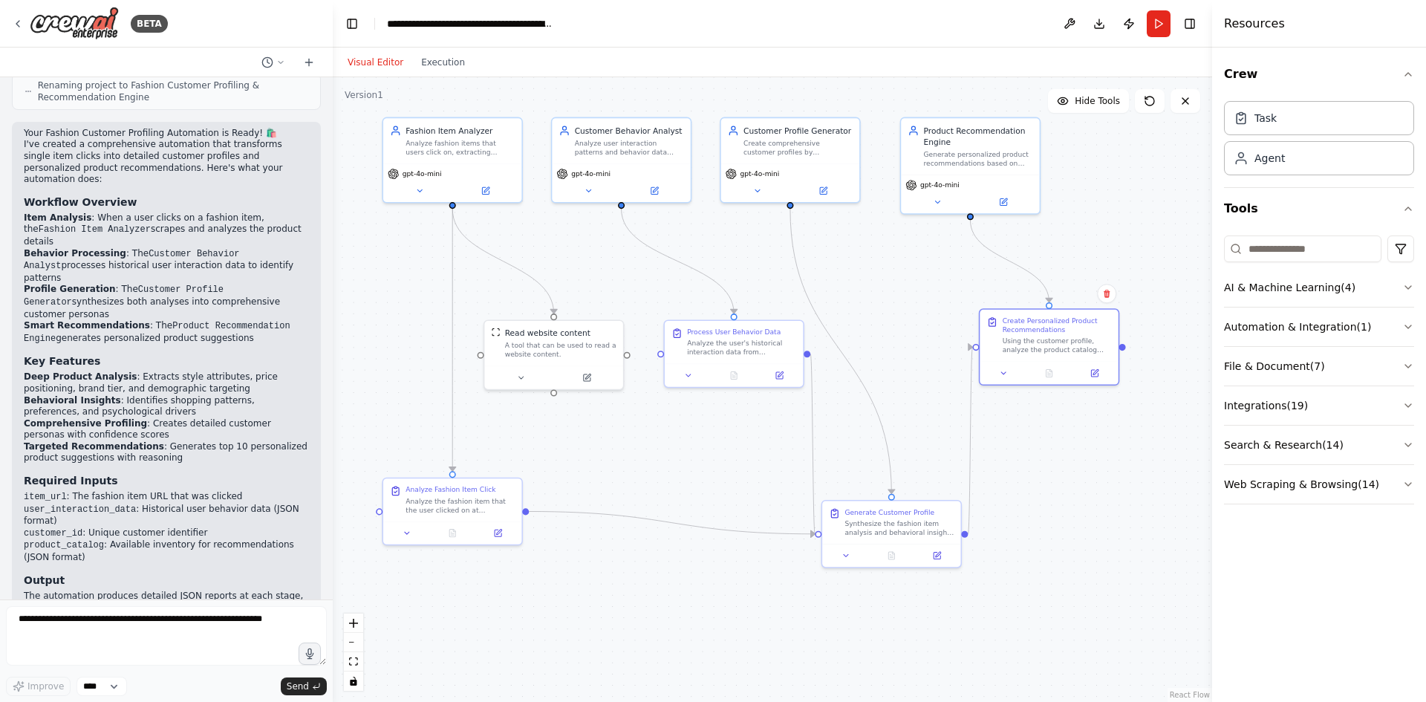
click at [197, 491] on li "item_url : The fashion item URL that was clicked" at bounding box center [166, 497] width 285 height 13
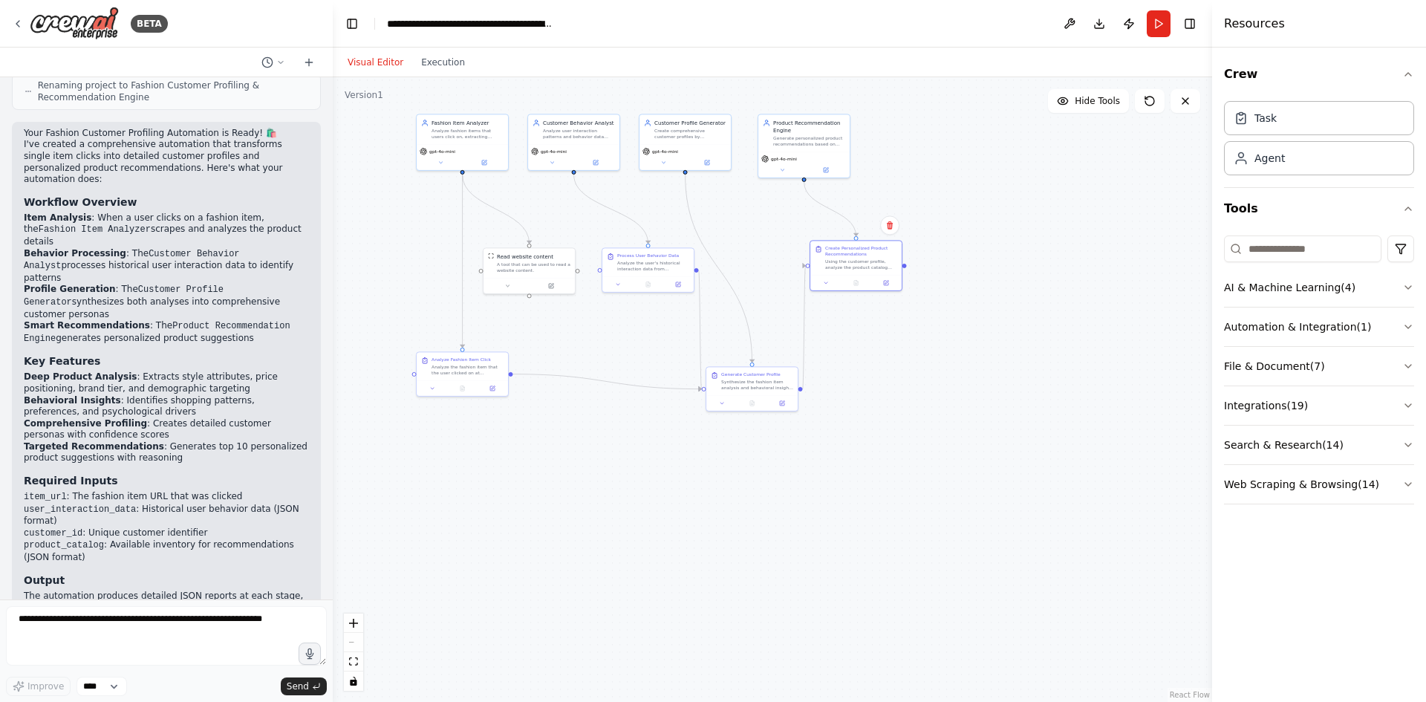
drag, startPoint x: 998, startPoint y: 524, endPoint x: 874, endPoint y: 504, distance: 124.9
click at [874, 504] on div ".deletable-edge-delete-btn { width: 20px; height: 20px; border: 0px solid #ffff…" at bounding box center [773, 389] width 880 height 625
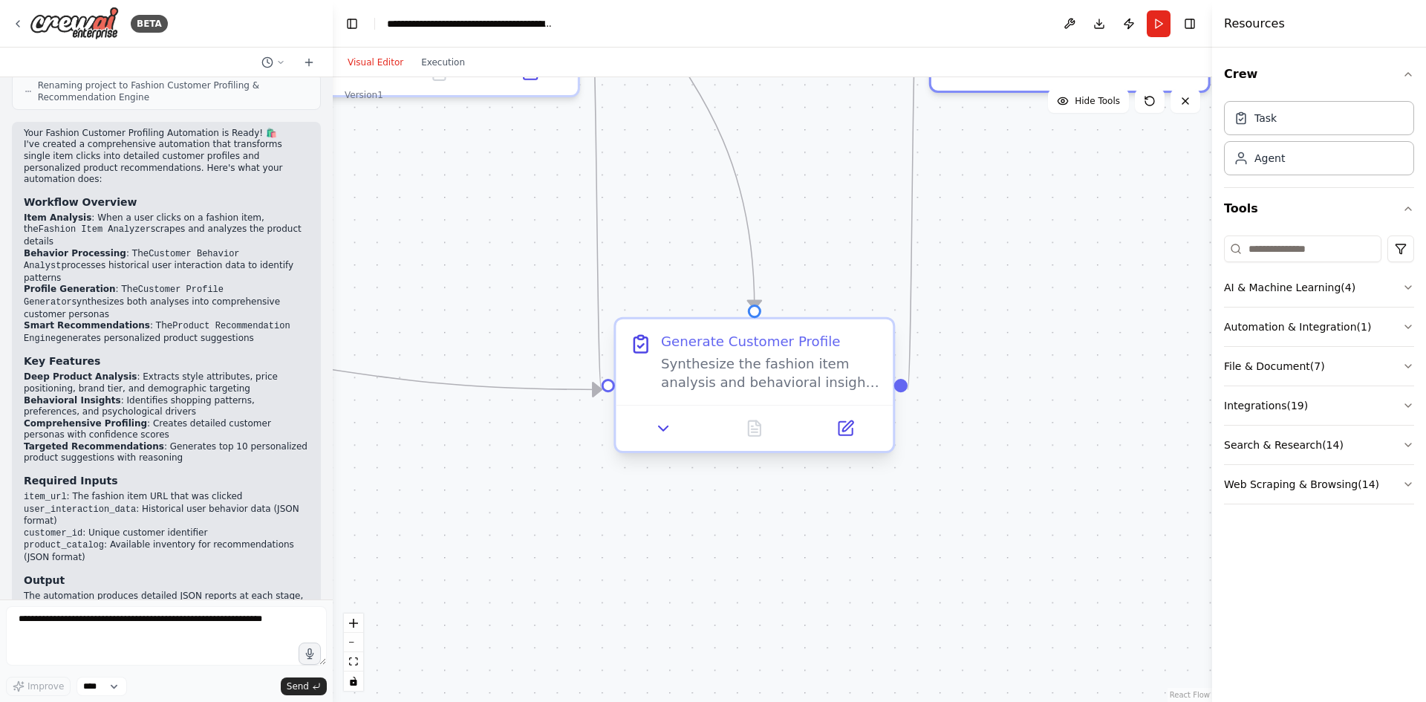
drag, startPoint x: 661, startPoint y: 455, endPoint x: 660, endPoint y: 447, distance: 7.5
click at [660, 454] on div "Generate Customer Profile Synthesize the fashion item analysis and behavioral i…" at bounding box center [755, 390] width 282 height 136
click at [662, 440] on button at bounding box center [663, 428] width 77 height 27
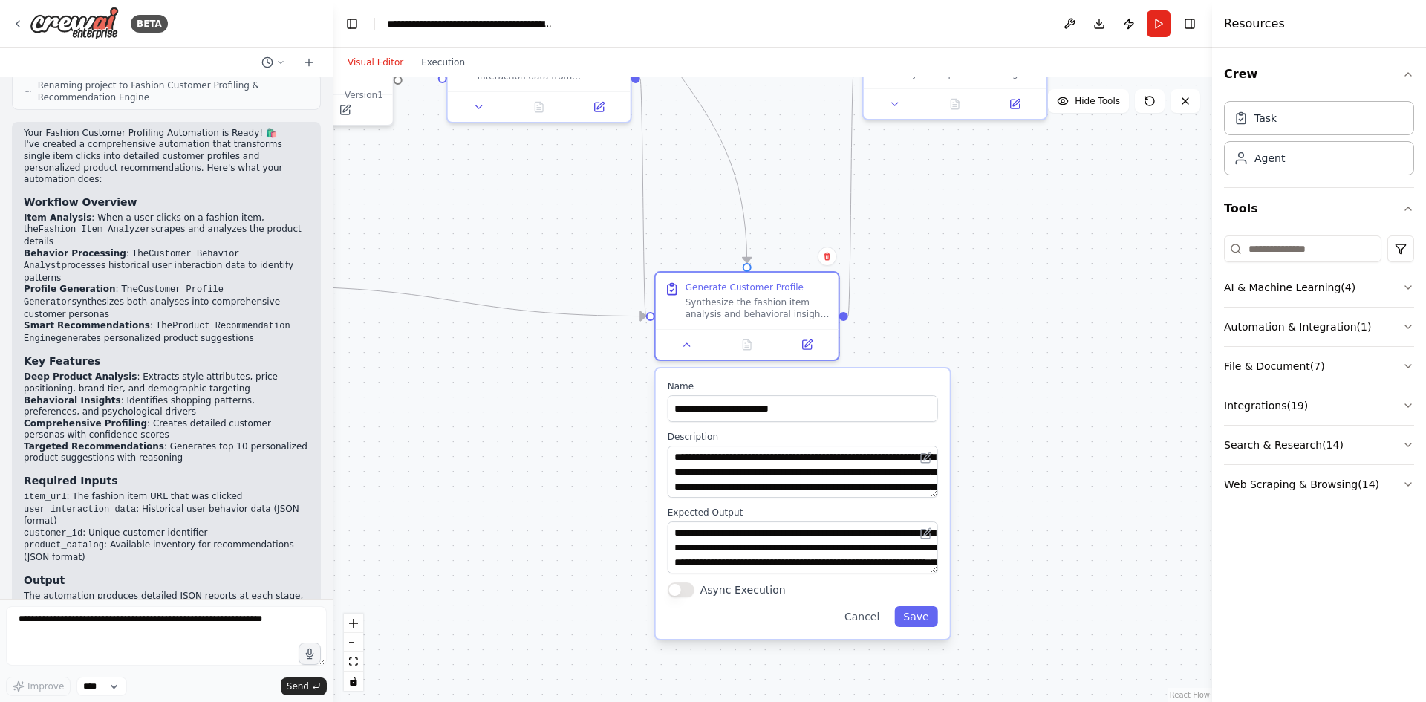
drag, startPoint x: 566, startPoint y: 604, endPoint x: 553, endPoint y: 486, distance: 118.8
click at [553, 486] on div ".deletable-edge-delete-btn { width: 20px; height: 20px; border: 0px solid #ffff…" at bounding box center [773, 389] width 880 height 625
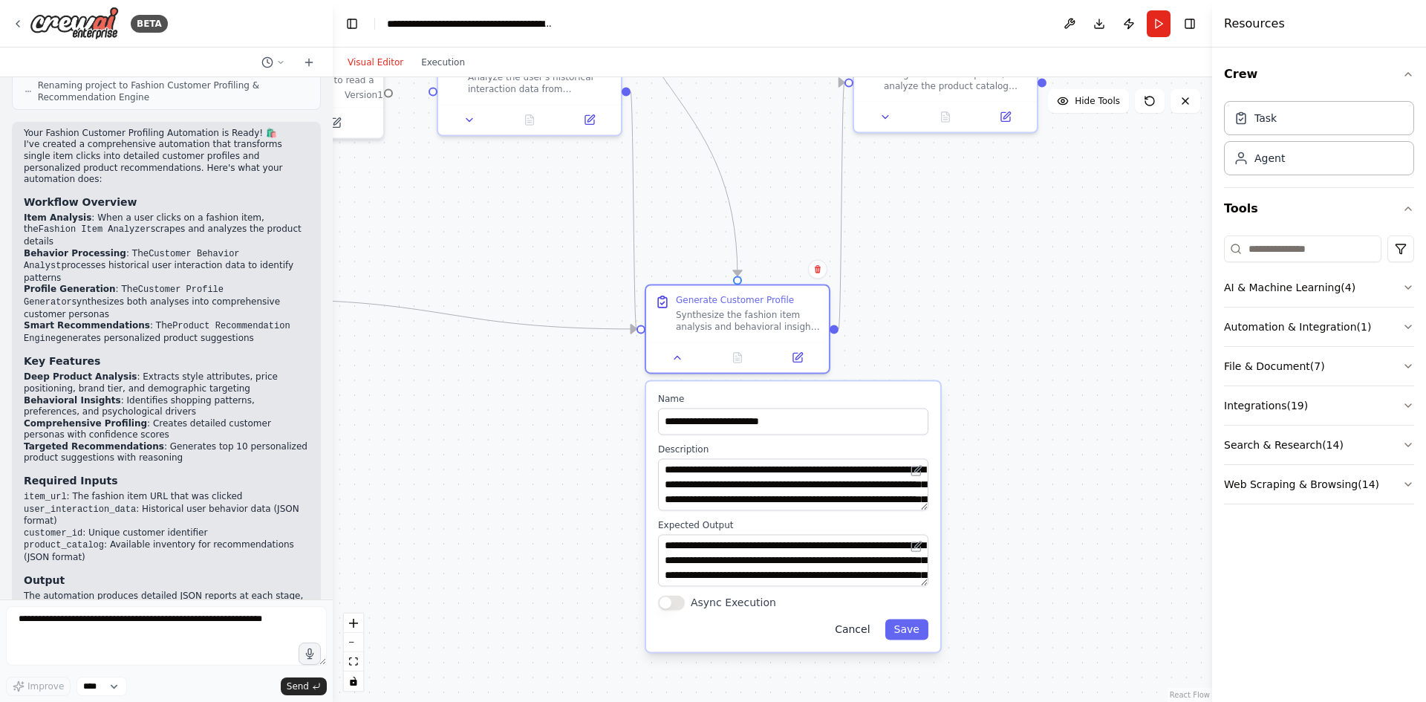
click at [869, 632] on button "Cancel" at bounding box center [852, 629] width 53 height 21
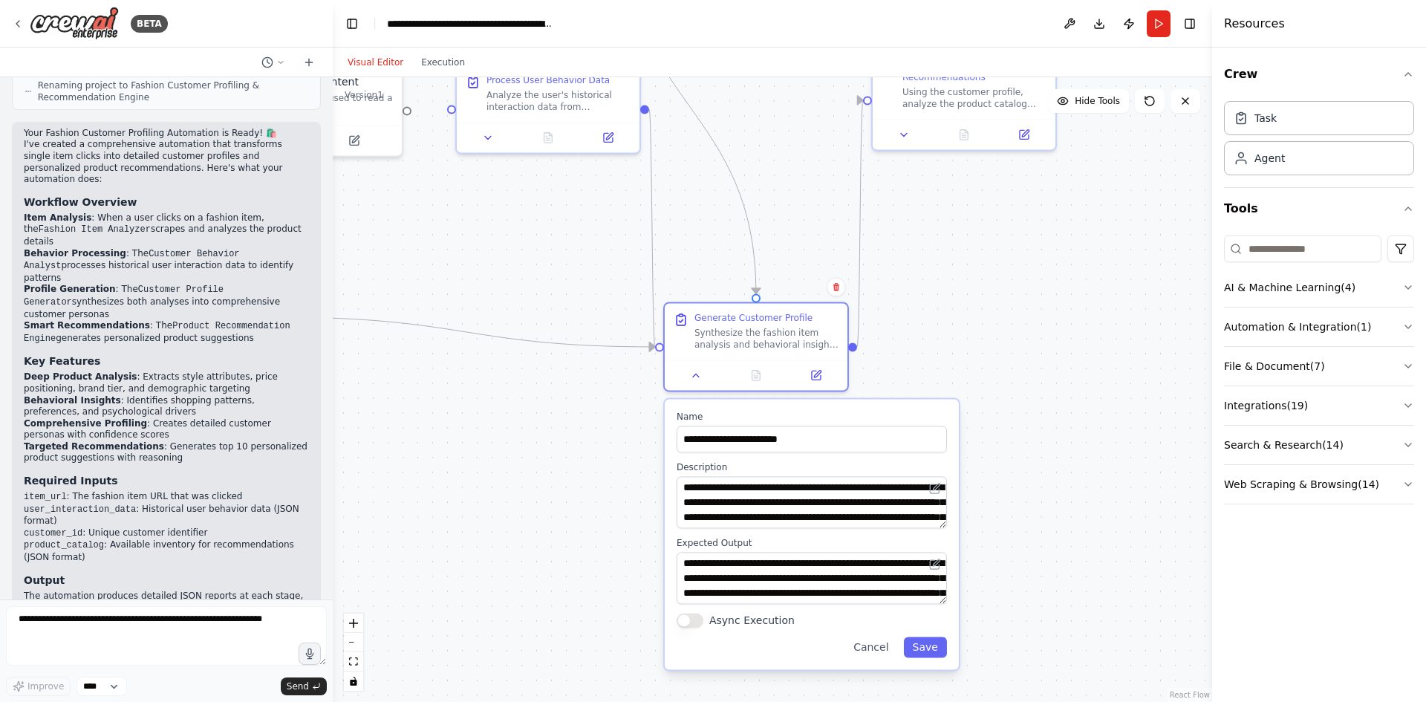
drag, startPoint x: 526, startPoint y: 368, endPoint x: 654, endPoint y: 467, distance: 161.5
click at [655, 504] on div ".deletable-edge-delete-btn { width: 20px; height: 20px; border: 0px solid #ffff…" at bounding box center [773, 389] width 880 height 625
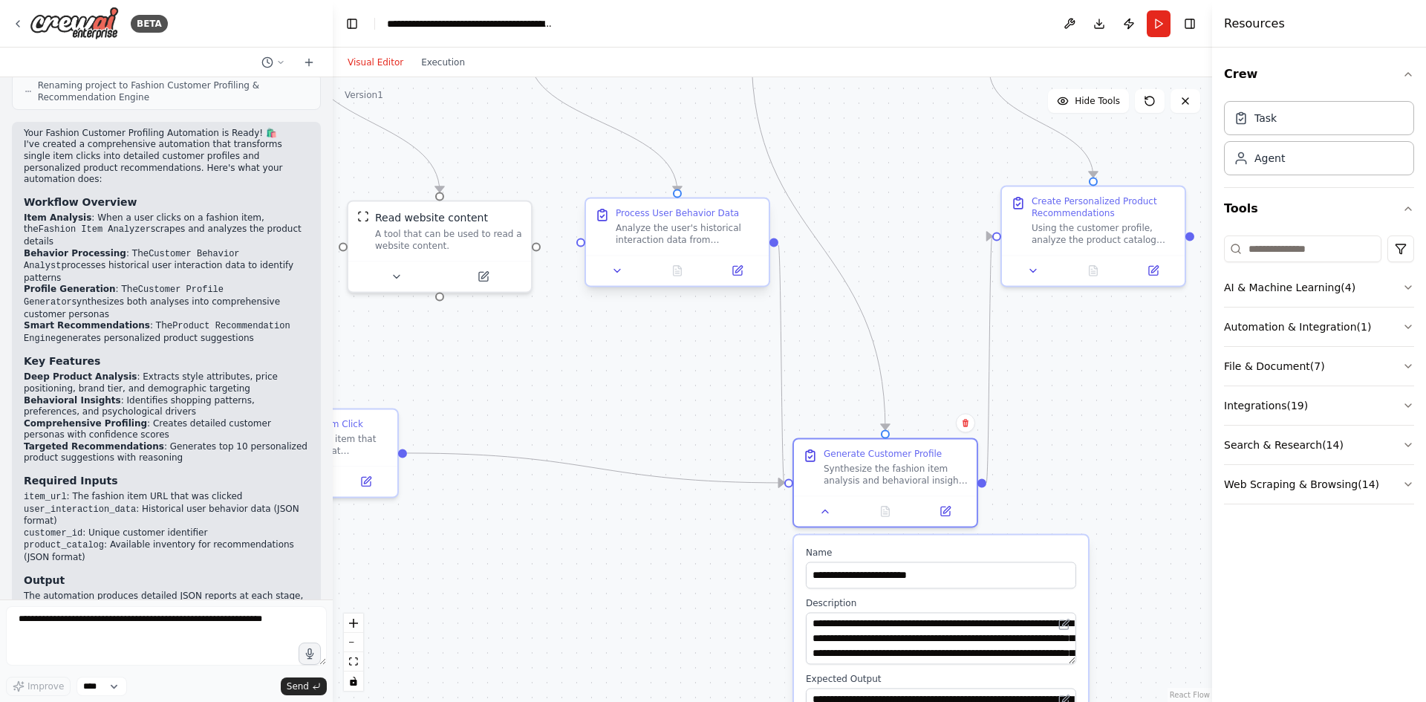
click at [682, 248] on div "Process User Behavior Data Analyze the user's historical interaction data from …" at bounding box center [677, 226] width 183 height 56
click at [628, 279] on button at bounding box center [617, 270] width 51 height 18
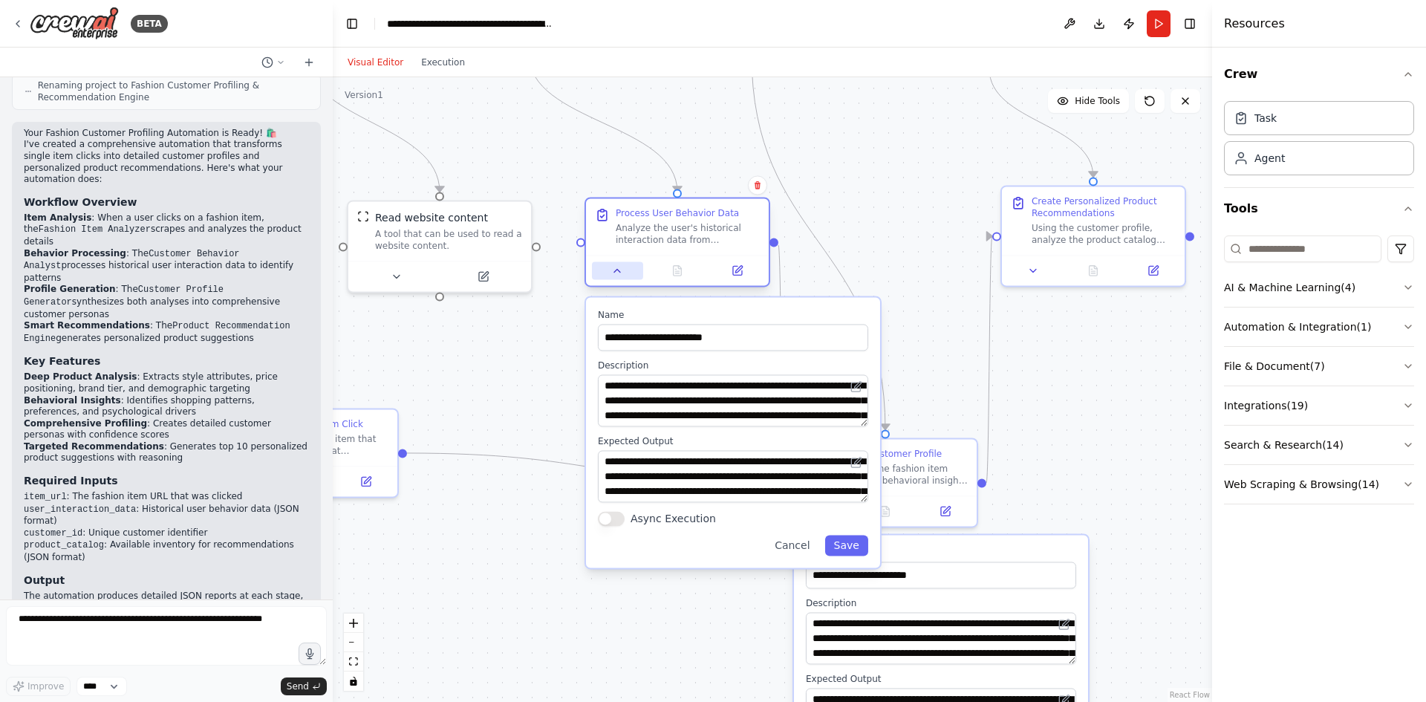
click at [628, 279] on button at bounding box center [617, 270] width 51 height 18
